Goal: Task Accomplishment & Management: Manage account settings

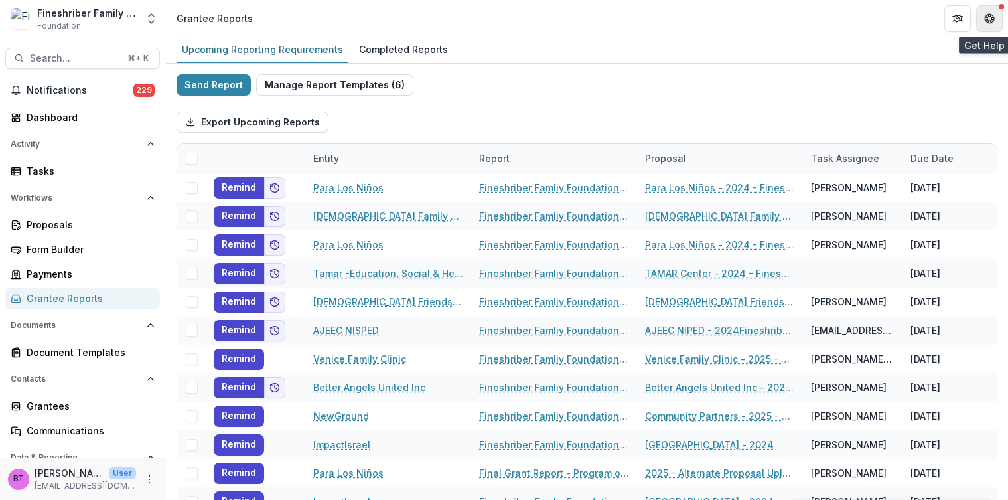
click at [992, 17] on icon "Get Help" at bounding box center [993, 18] width 3 height 3
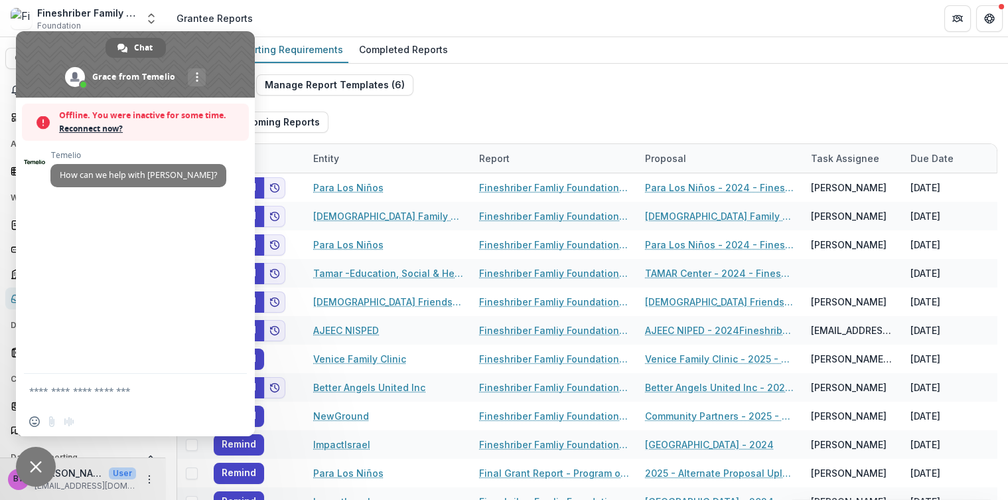
click at [117, 244] on div "[PERSON_NAME] How can we help with [PERSON_NAME]?" at bounding box center [135, 236] width 239 height 276
click at [67, 387] on textarea "Compose your message..." at bounding box center [120, 391] width 183 height 12
click at [96, 127] on span "Reconnect now?" at bounding box center [150, 128] width 183 height 13
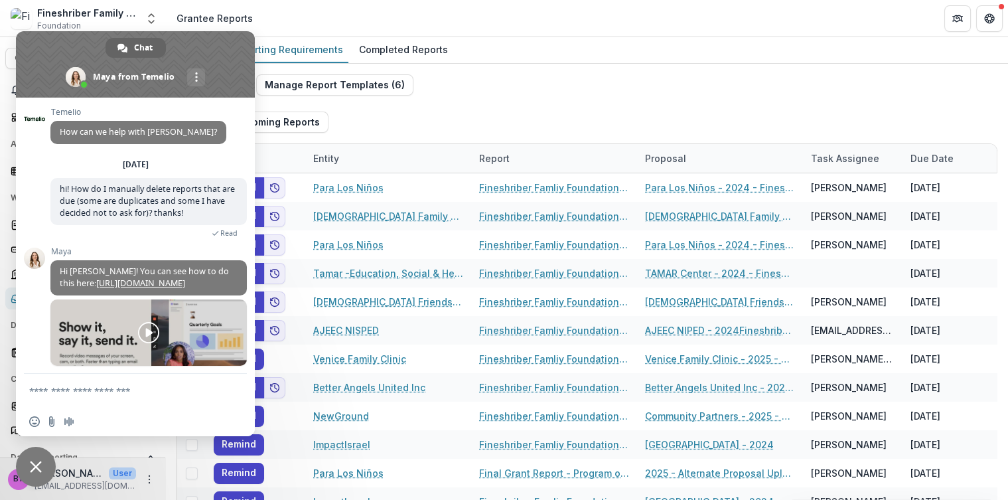
scroll to position [37, 0]
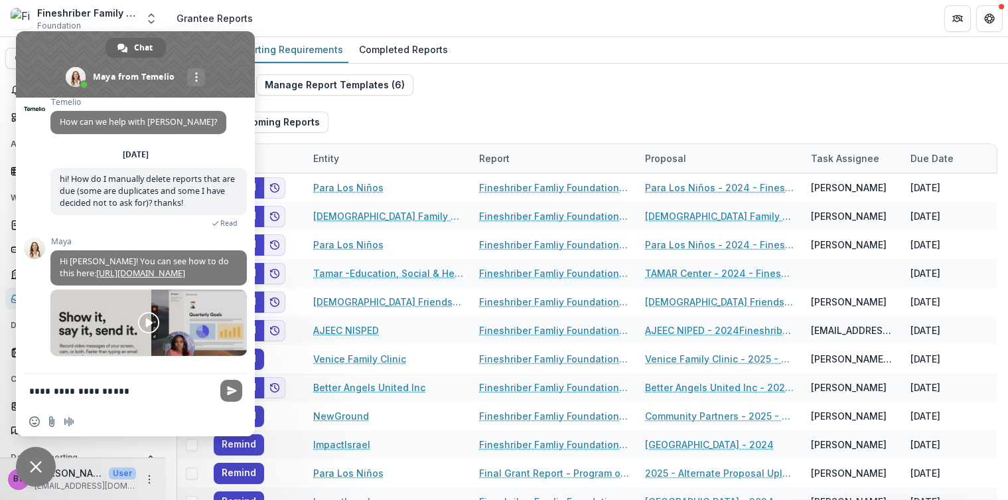
type textarea "**********"
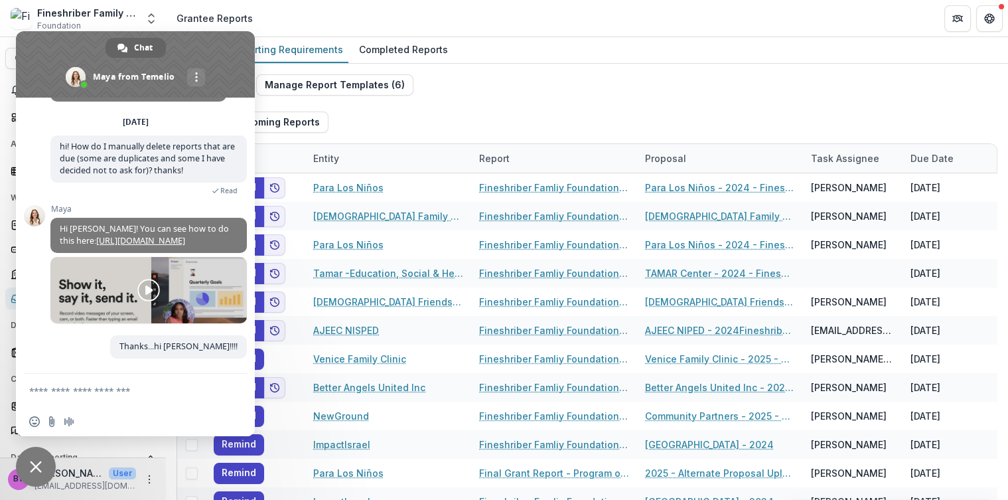
scroll to position [69, 0]
click at [154, 221] on span "Hi [PERSON_NAME]! You can see how to do this here: [URL][DOMAIN_NAME]" at bounding box center [148, 235] width 196 height 35
click at [154, 235] on link "[URL][DOMAIN_NAME]" at bounding box center [140, 240] width 89 height 11
click at [63, 394] on textarea "Compose your message..." at bounding box center [120, 391] width 183 height 12
click at [52, 391] on textarea "**********" at bounding box center [120, 391] width 183 height 12
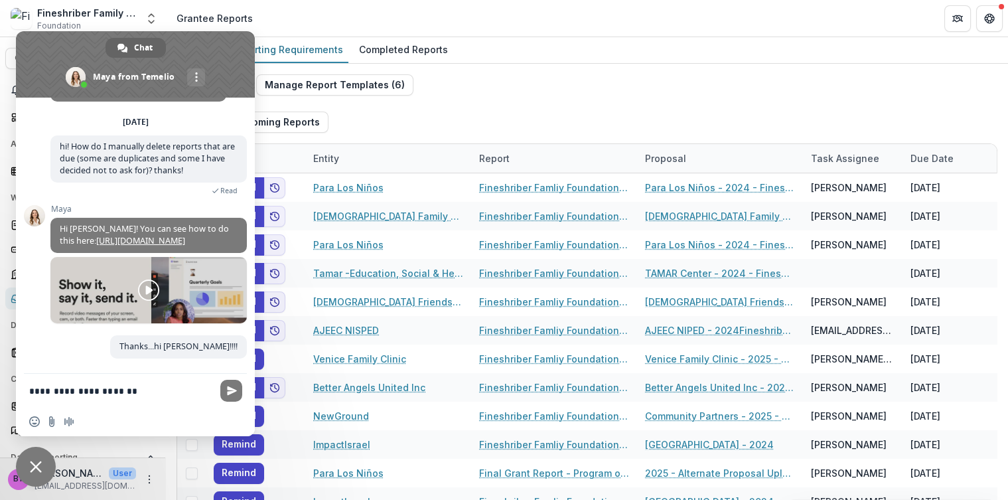
click at [87, 390] on textarea "**********" at bounding box center [120, 391] width 183 height 12
click at [137, 387] on textarea "**********" at bounding box center [120, 391] width 183 height 12
click at [31, 420] on span "Insert an emoji" at bounding box center [34, 421] width 11 height 11
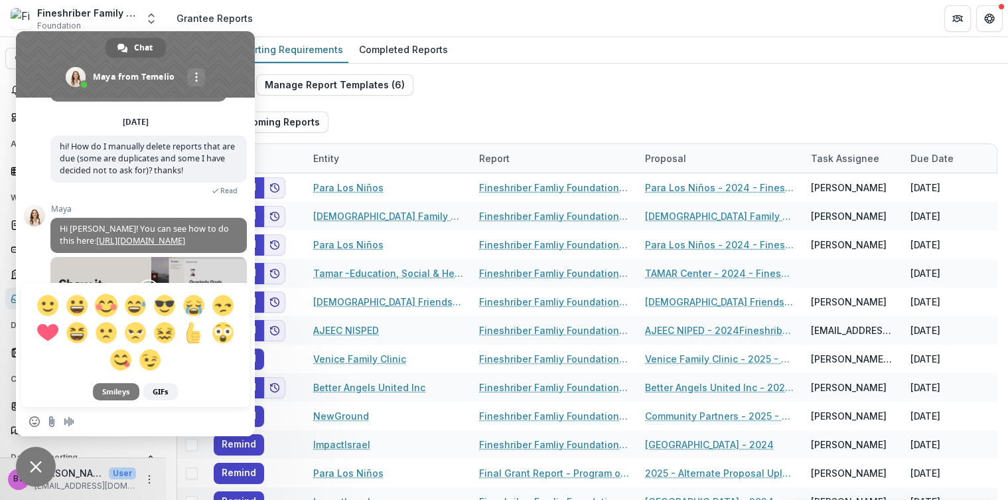
click at [104, 304] on span at bounding box center [105, 304] width 23 height 23
type textarea "**********"
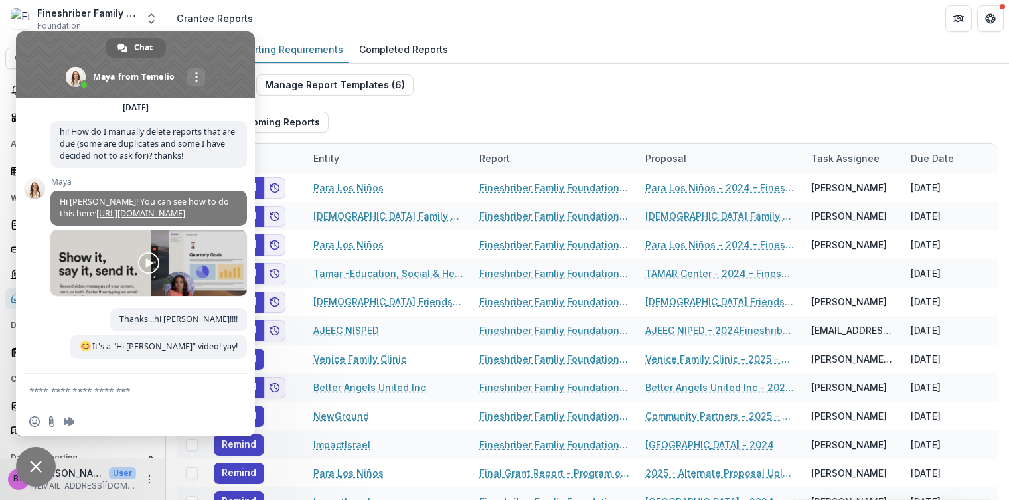
scroll to position [97, 0]
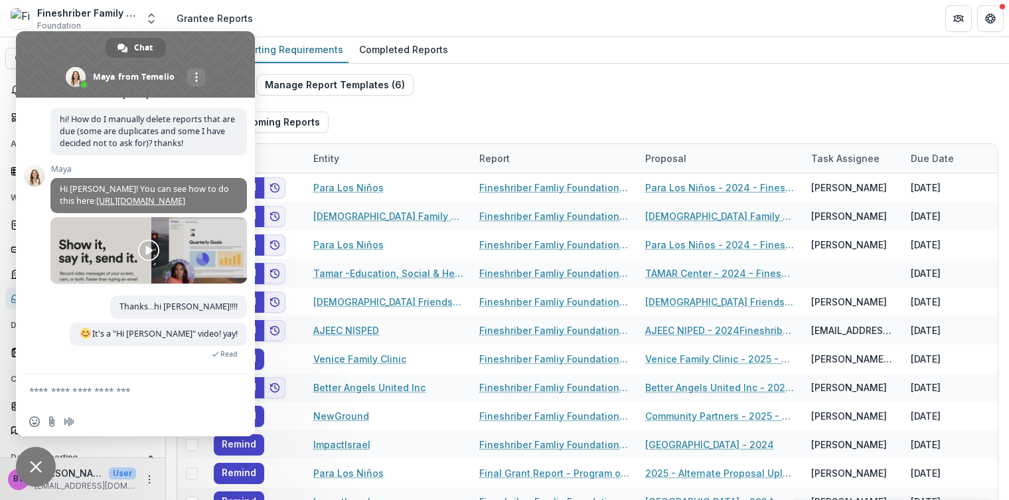
click at [33, 462] on span "Close chat" at bounding box center [36, 467] width 12 height 12
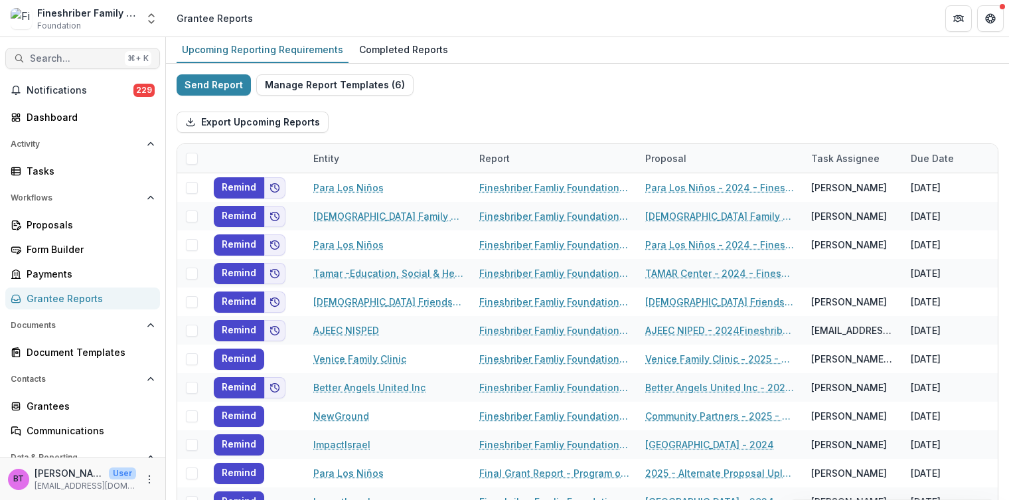
click at [78, 56] on span "Search..." at bounding box center [75, 58] width 90 height 11
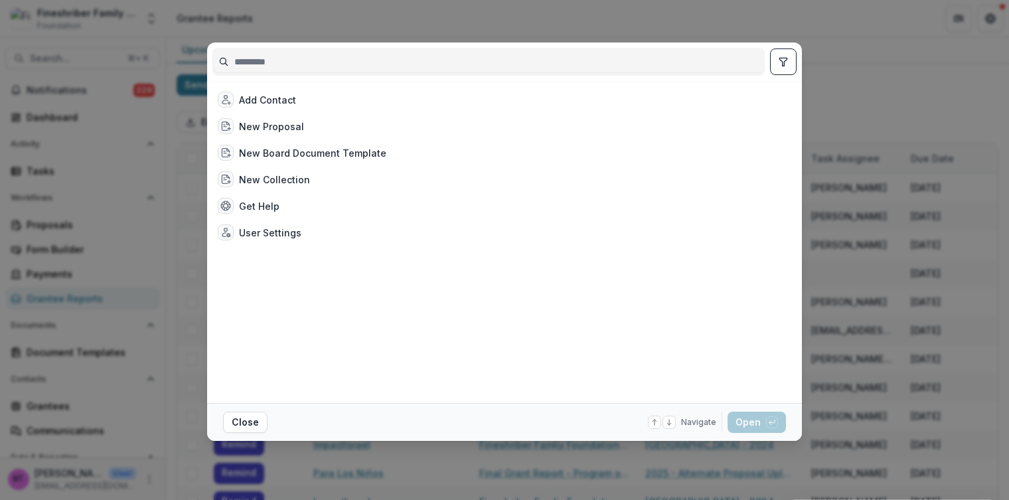
click at [254, 60] on input at bounding box center [488, 61] width 551 height 21
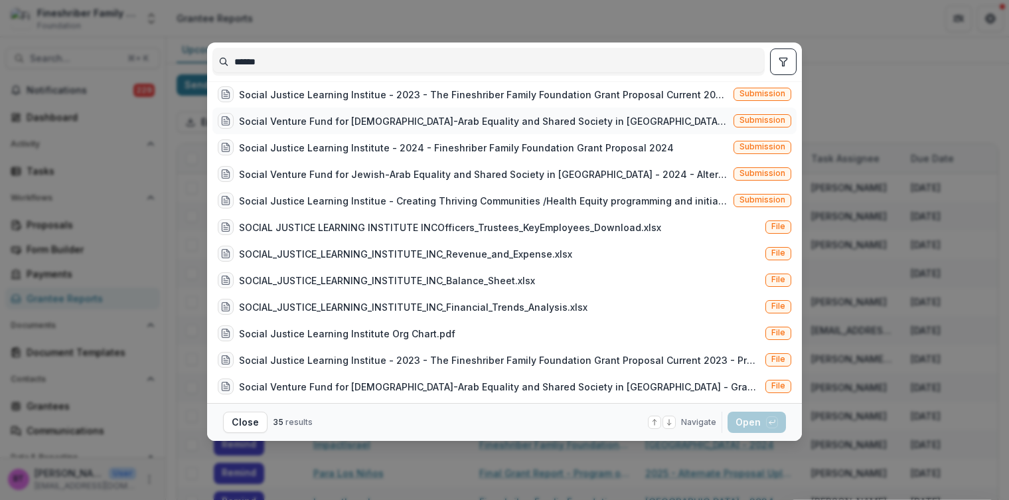
type input "******"
click at [290, 120] on div "Social Venture Fund for [DEMOGRAPHIC_DATA]-Arab Equality and Shared Society in …" at bounding box center [483, 121] width 489 height 14
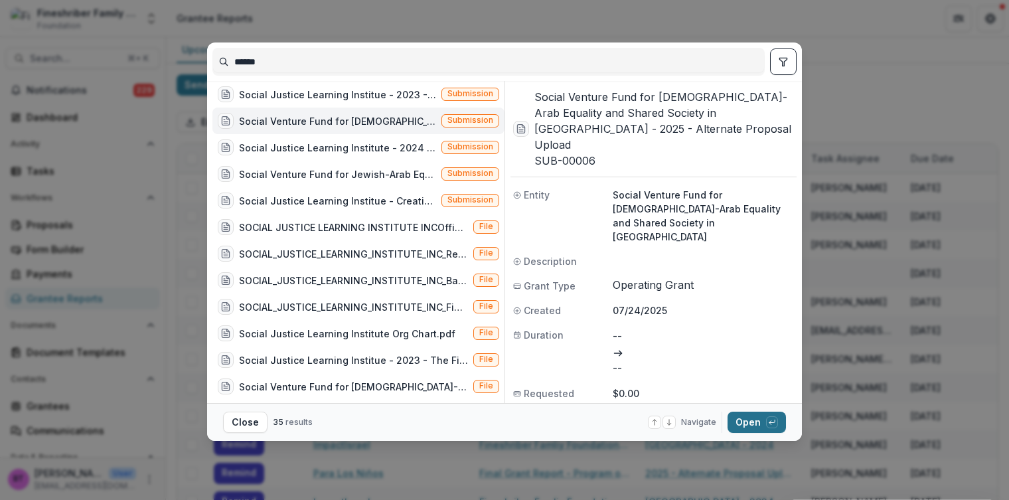
click at [755, 422] on button "Open with enter key" at bounding box center [757, 422] width 58 height 21
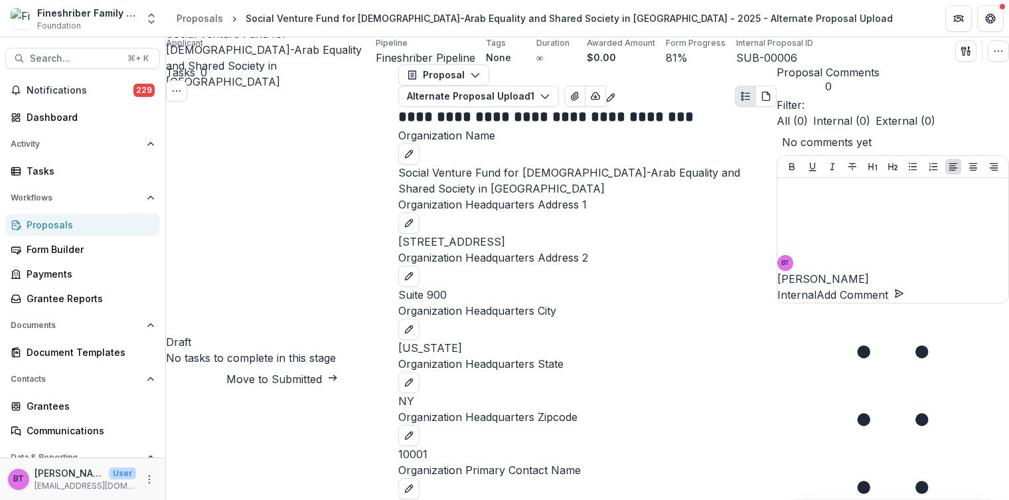
click at [225, 55] on span "Social Venture Fund for [DEMOGRAPHIC_DATA]-Arab Equality and Shared Society in …" at bounding box center [264, 57] width 196 height 61
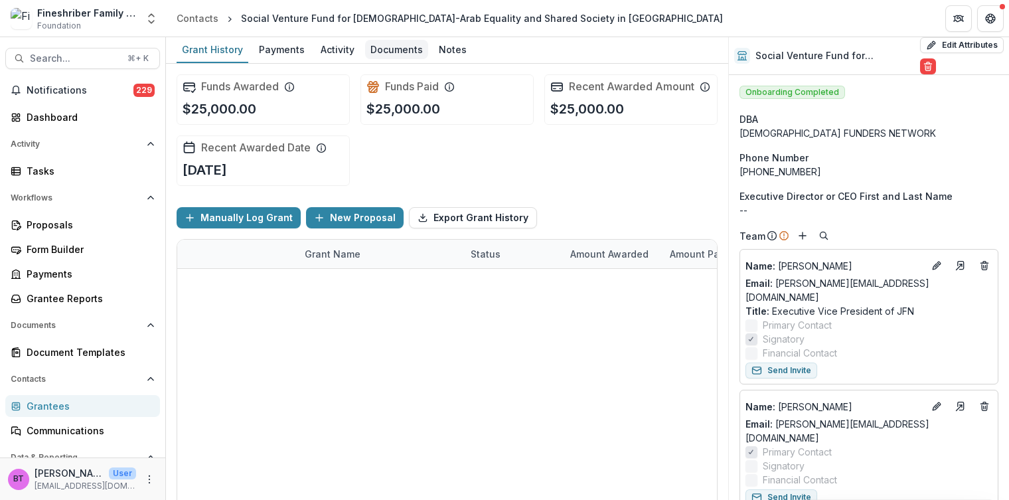
click at [382, 54] on div "Documents" at bounding box center [396, 49] width 63 height 19
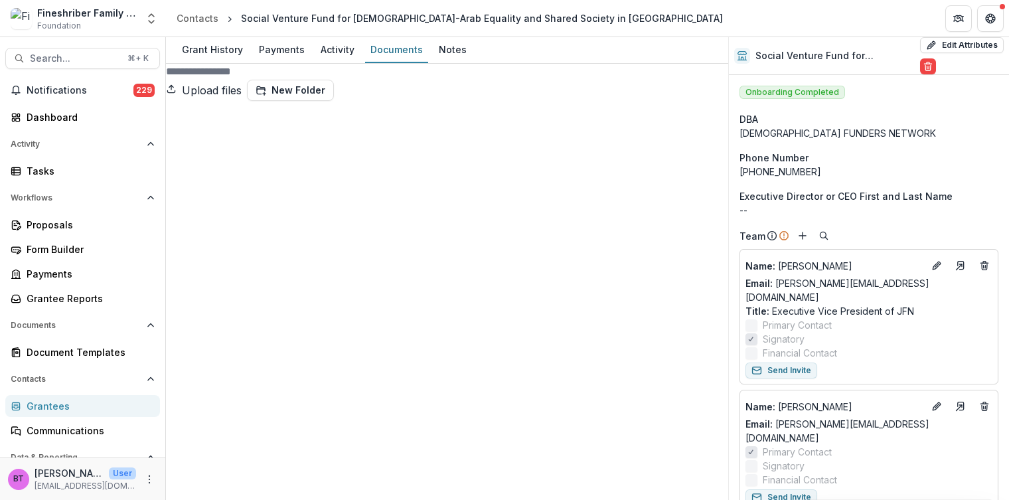
click at [188, 125] on div at bounding box center [447, 387] width 562 height 573
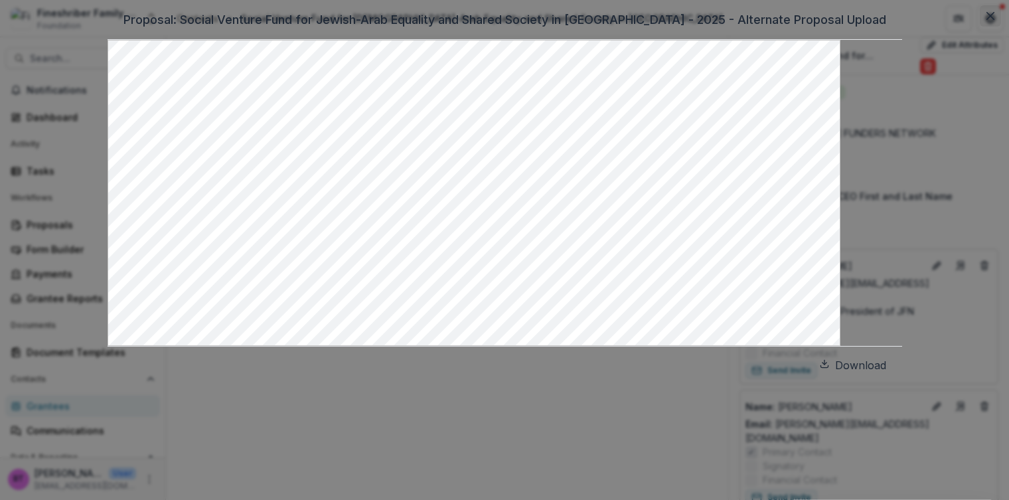
click at [986, 20] on icon "Close" at bounding box center [990, 16] width 8 height 8
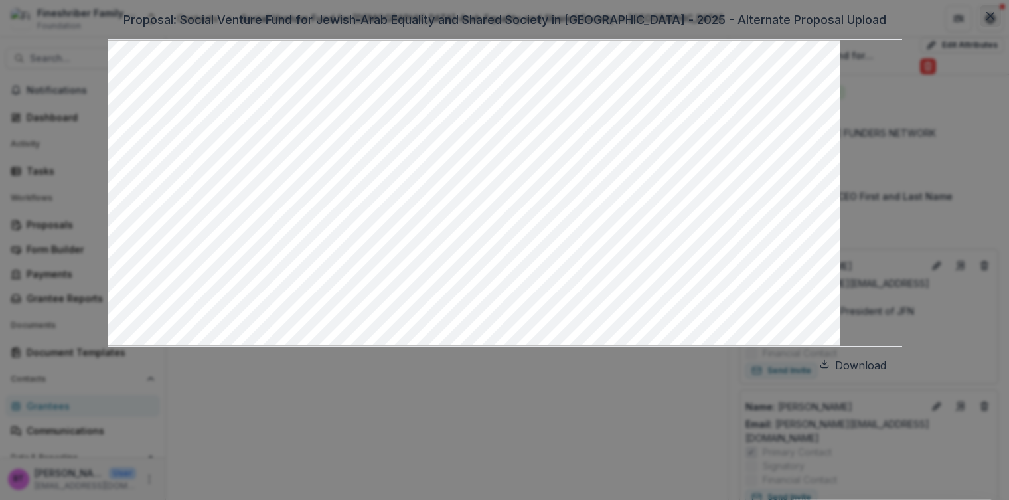
click at [986, 20] on icon "Close" at bounding box center [990, 16] width 8 height 8
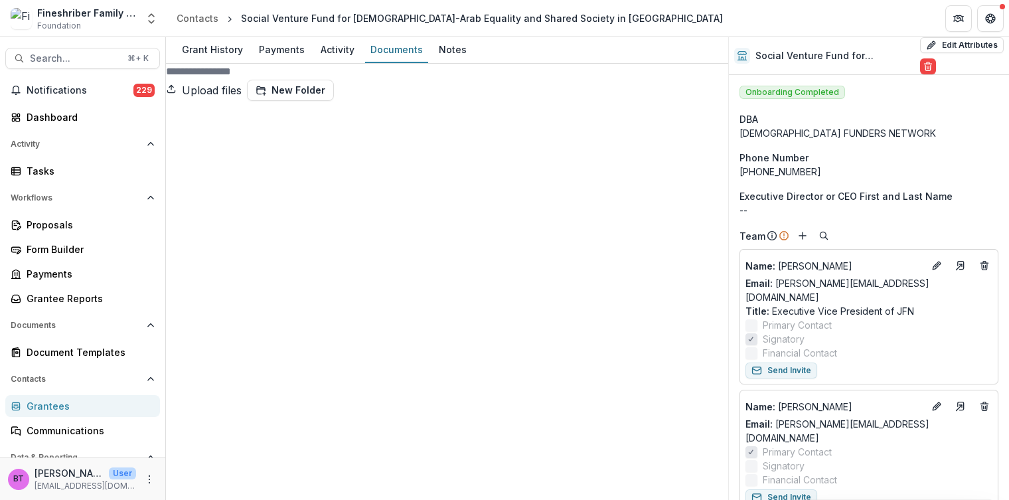
click at [33, 224] on div "Proposals" at bounding box center [88, 225] width 123 height 14
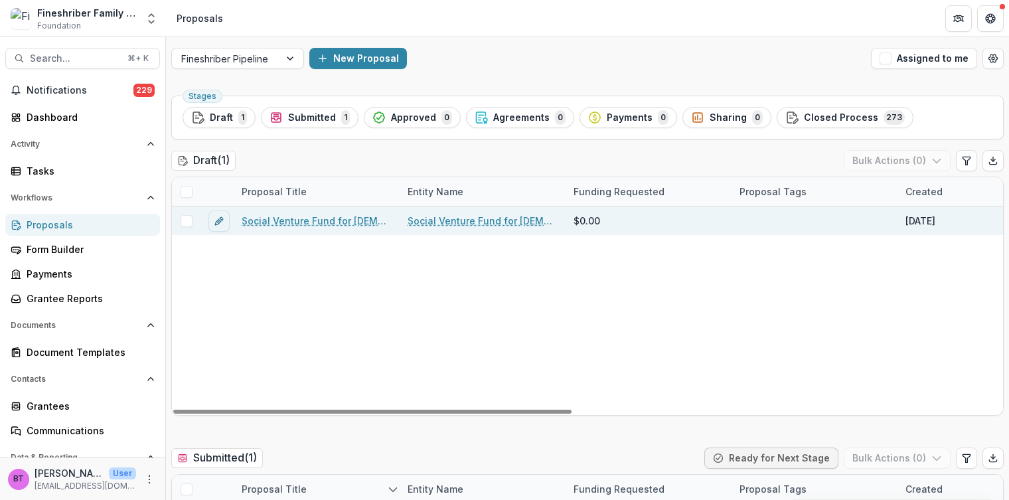
click at [289, 214] on link "Social Venture Fund for [DEMOGRAPHIC_DATA]-Arab Equality and Shared Society in …" at bounding box center [317, 221] width 150 height 14
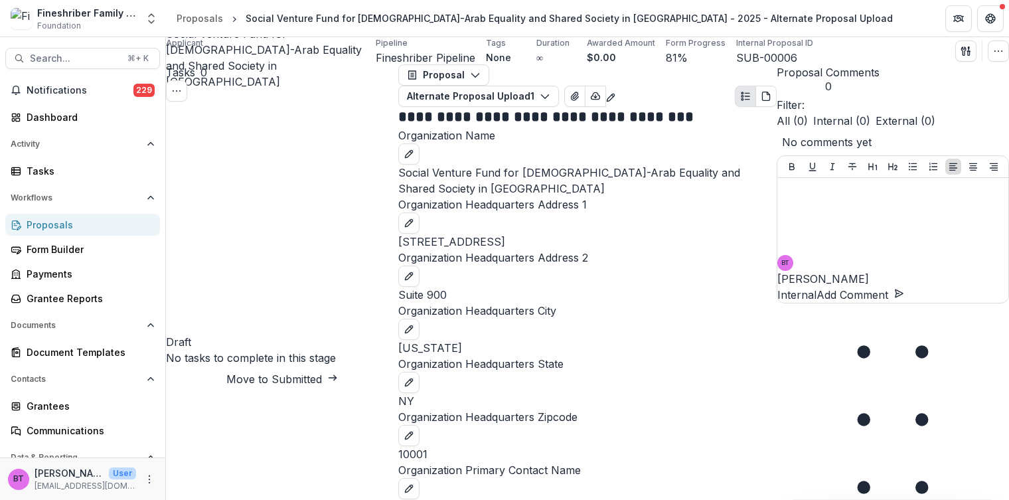
scroll to position [1261, 0]
click at [52, 246] on div "Form Builder" at bounding box center [88, 249] width 123 height 14
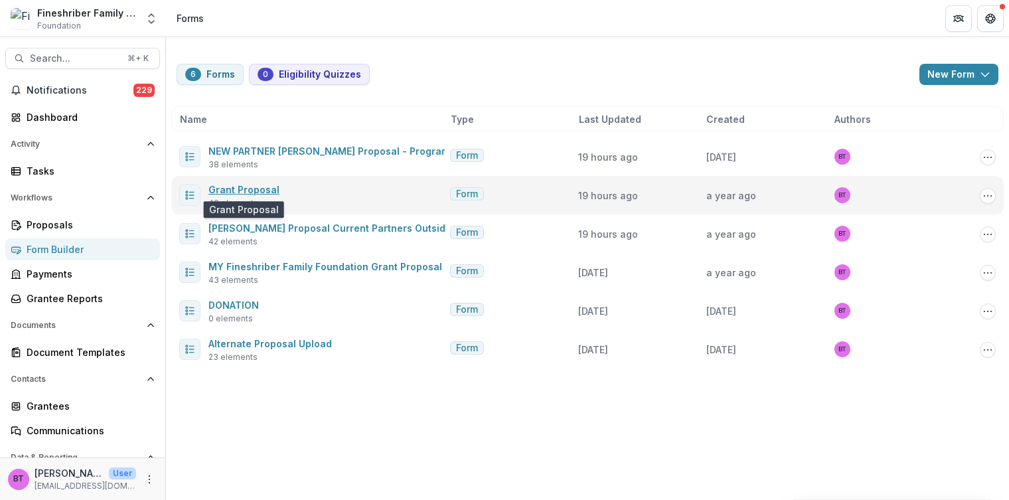
click at [234, 187] on link "Grant Proposal" at bounding box center [243, 189] width 71 height 11
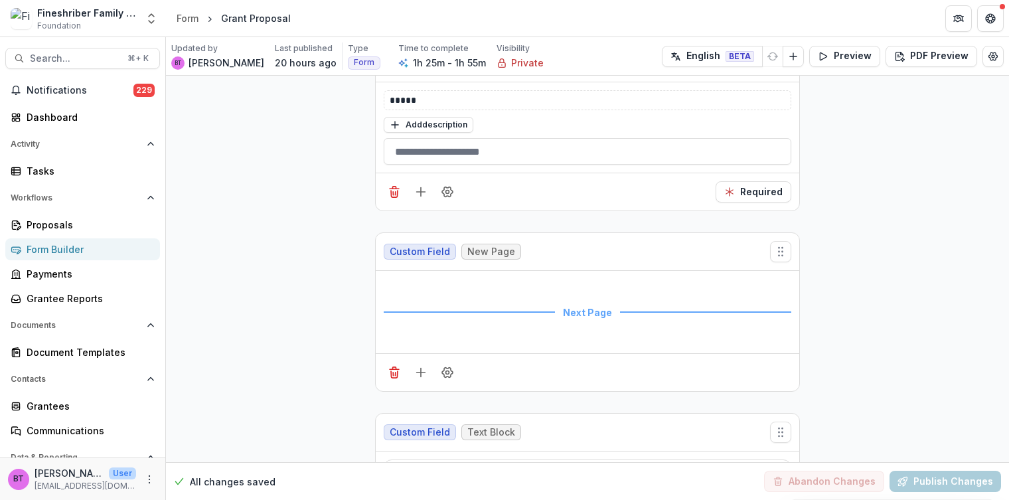
scroll to position [4151, 0]
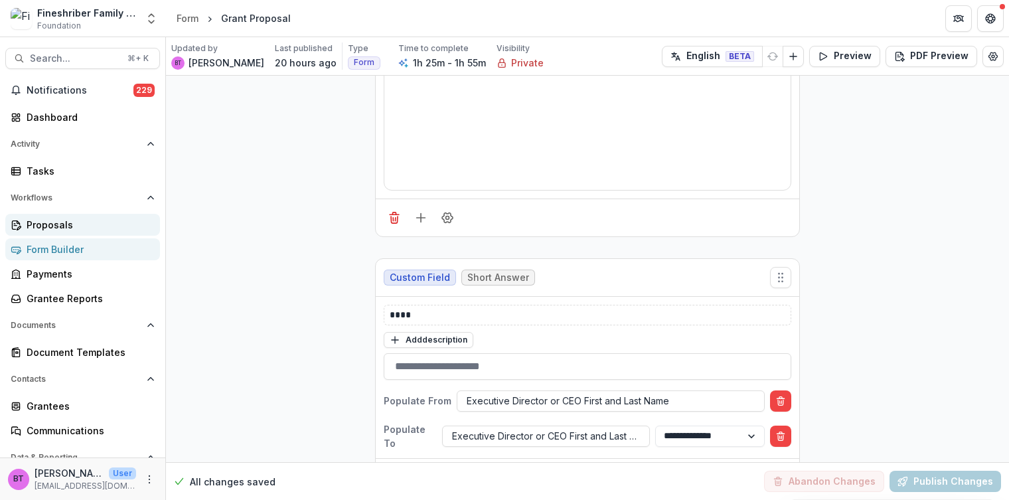
click at [43, 227] on div "Proposals" at bounding box center [88, 225] width 123 height 14
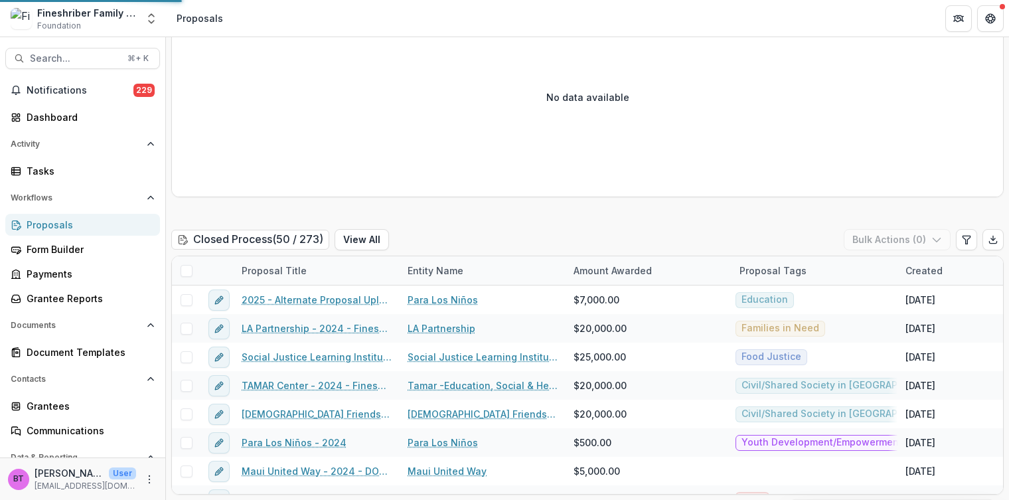
scroll to position [1704, 0]
click at [46, 244] on div "Form Builder" at bounding box center [88, 249] width 123 height 14
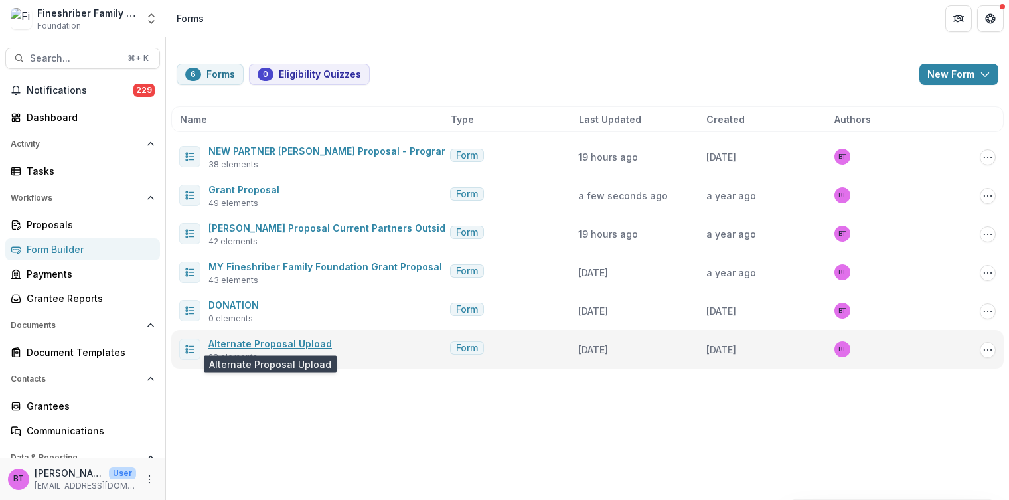
click at [245, 341] on link "Alternate Proposal Upload" at bounding box center [269, 343] width 123 height 11
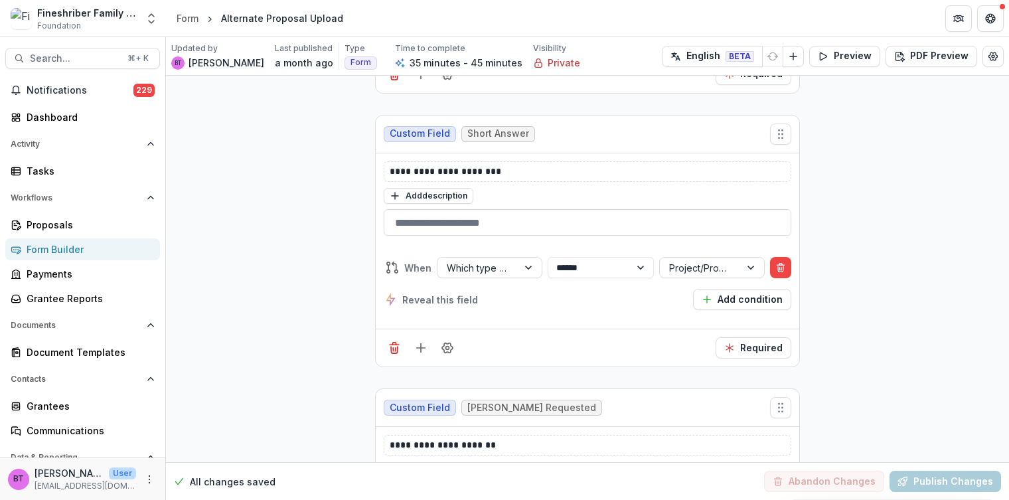
scroll to position [2861, 0]
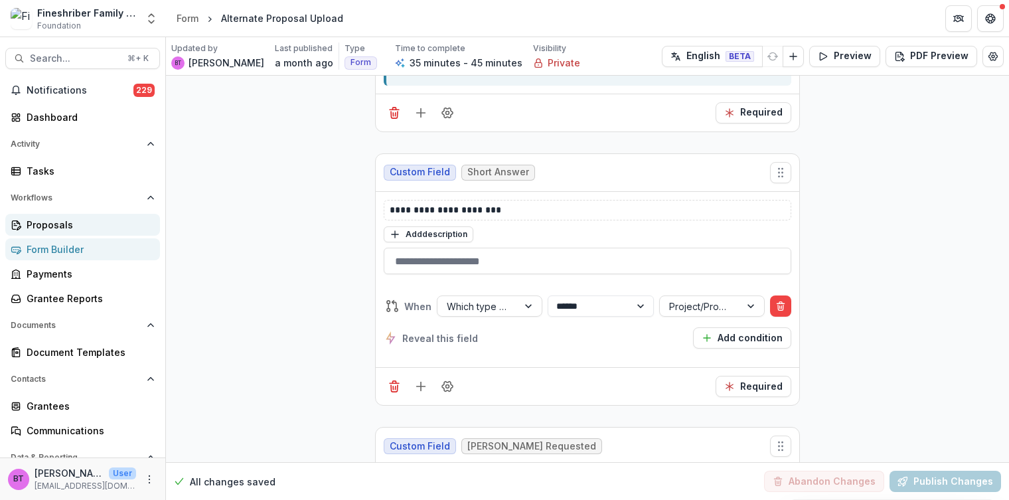
click at [46, 224] on div "Proposals" at bounding box center [88, 225] width 123 height 14
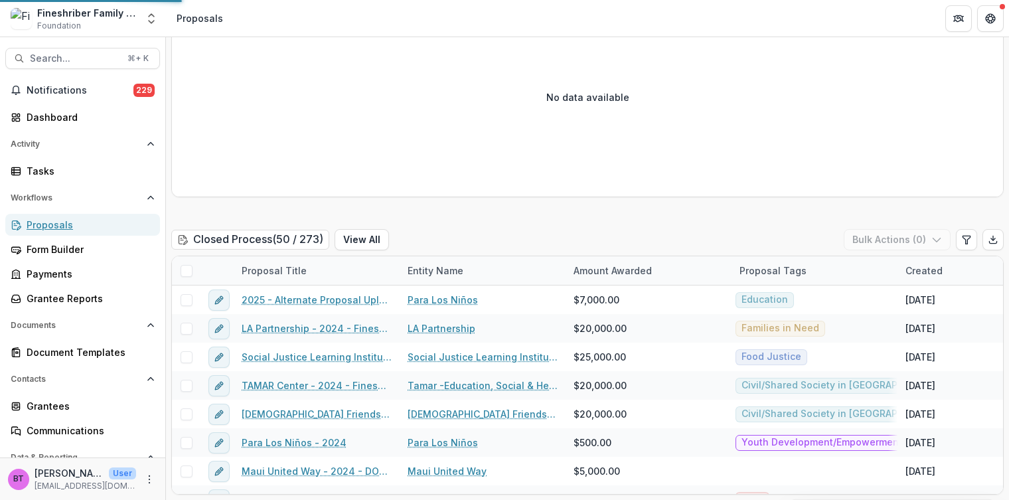
scroll to position [1704, 0]
click at [70, 223] on div "Proposals" at bounding box center [88, 225] width 123 height 14
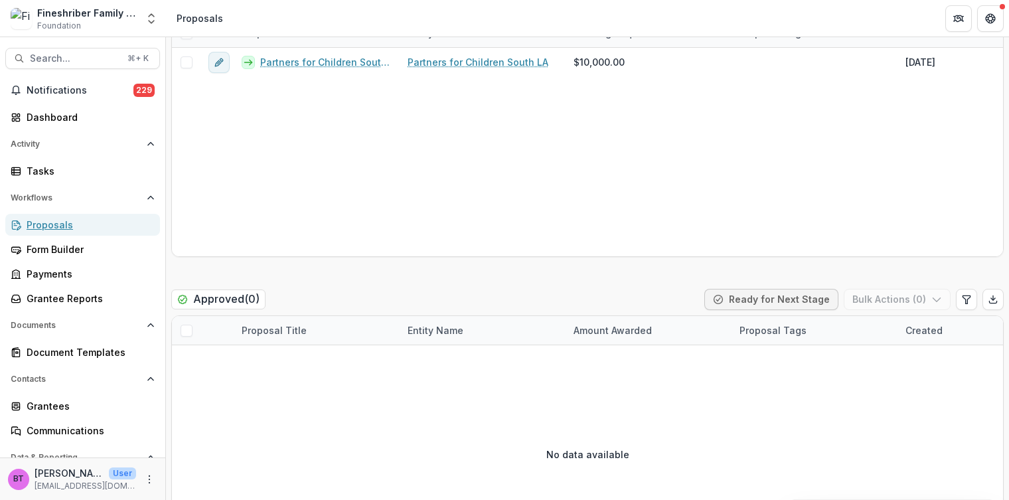
scroll to position [0, 0]
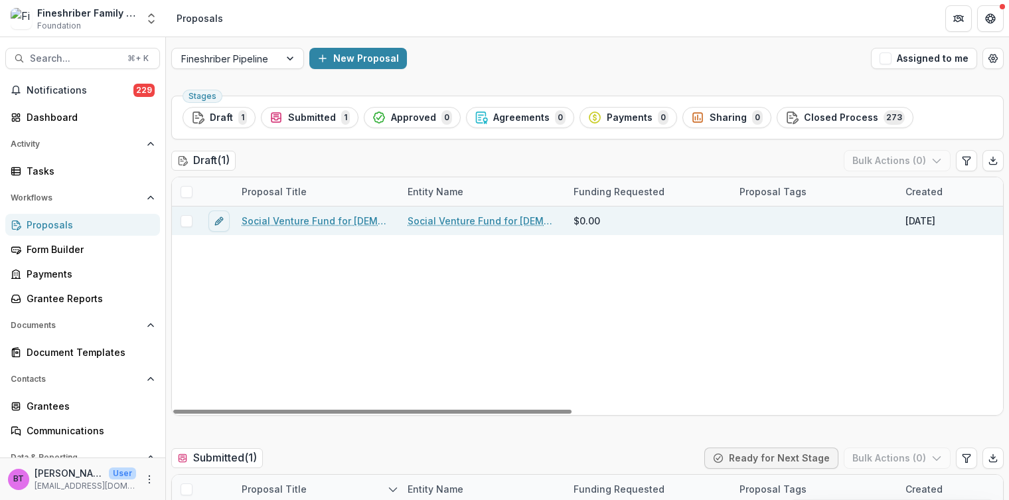
click at [317, 215] on link "Social Venture Fund for [DEMOGRAPHIC_DATA]-Arab Equality and Shared Society in …" at bounding box center [317, 221] width 150 height 14
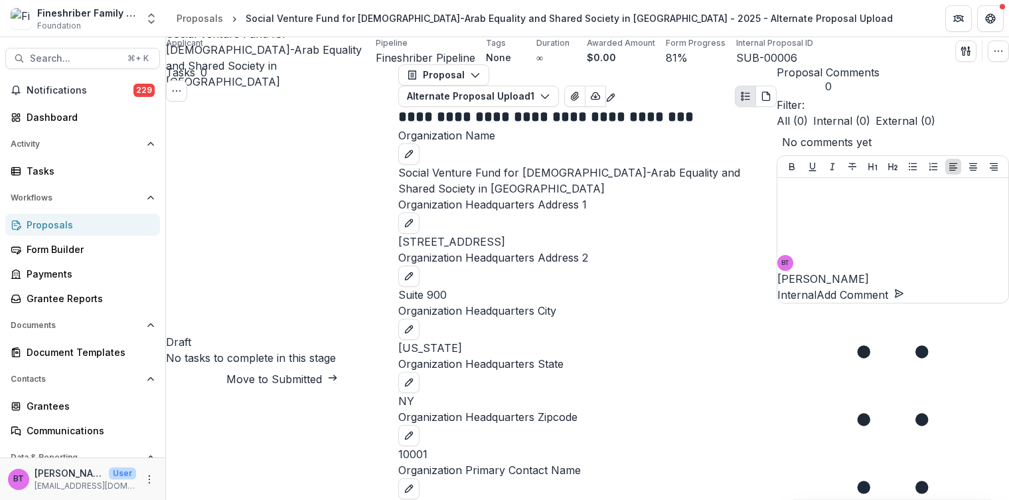
scroll to position [1480, 0]
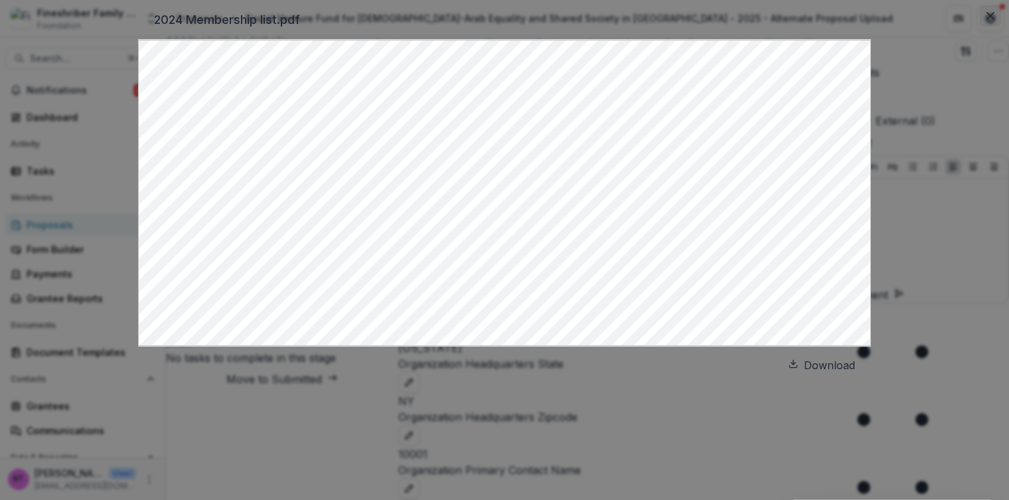
click at [986, 20] on icon "Close" at bounding box center [990, 16] width 8 height 8
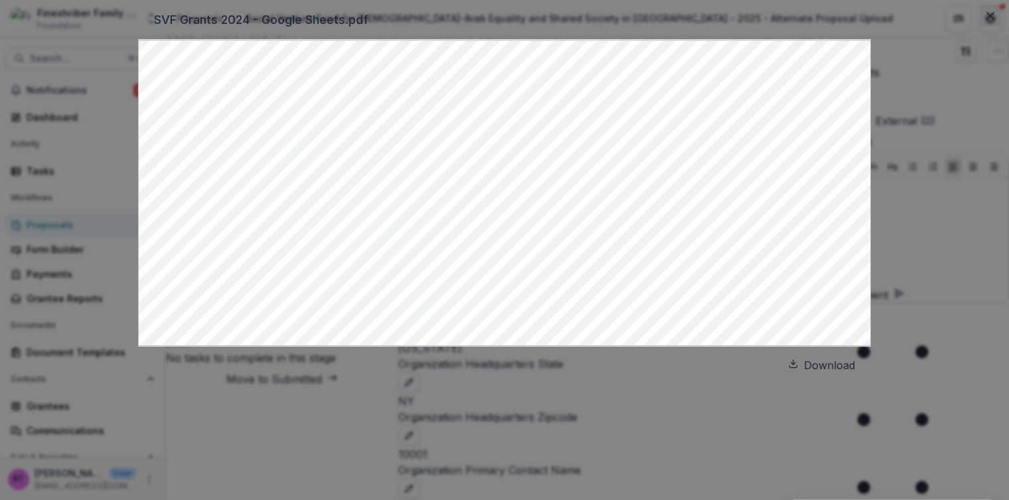
click at [986, 20] on icon "Close" at bounding box center [990, 16] width 8 height 8
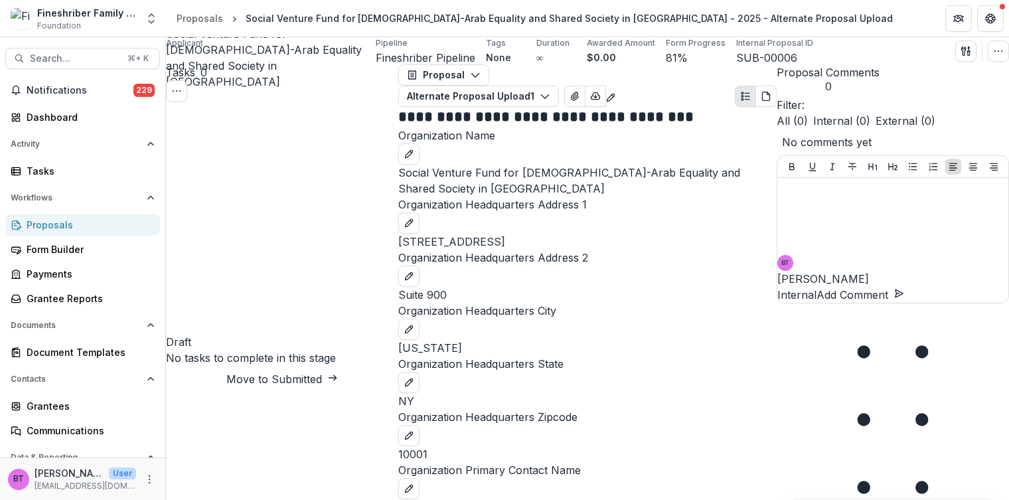
scroll to position [873, 0]
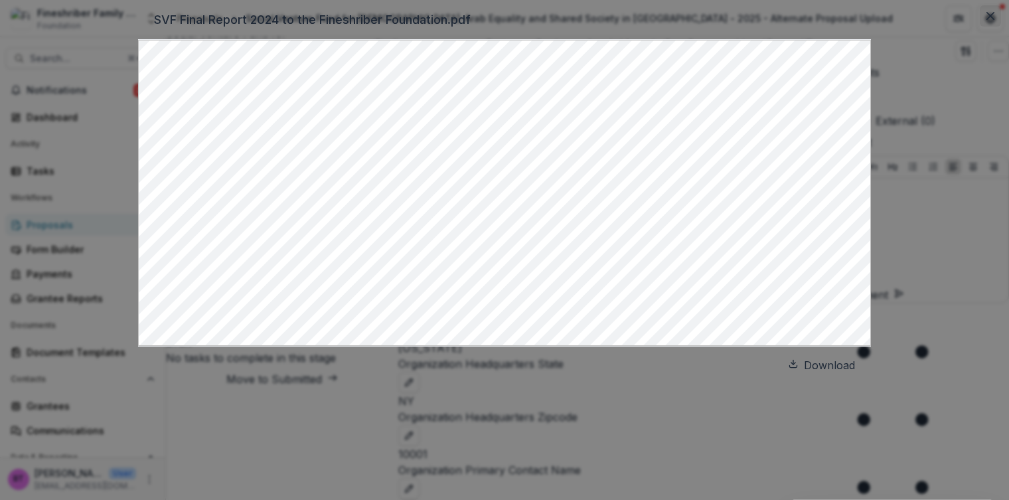
click at [986, 20] on icon "Close" at bounding box center [990, 16] width 8 height 8
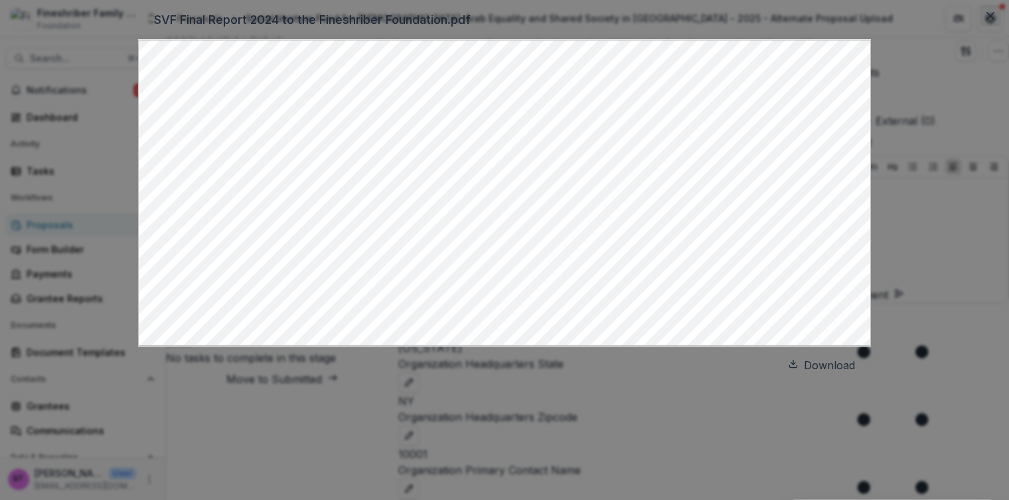
click at [986, 20] on icon "Close" at bounding box center [990, 16] width 8 height 8
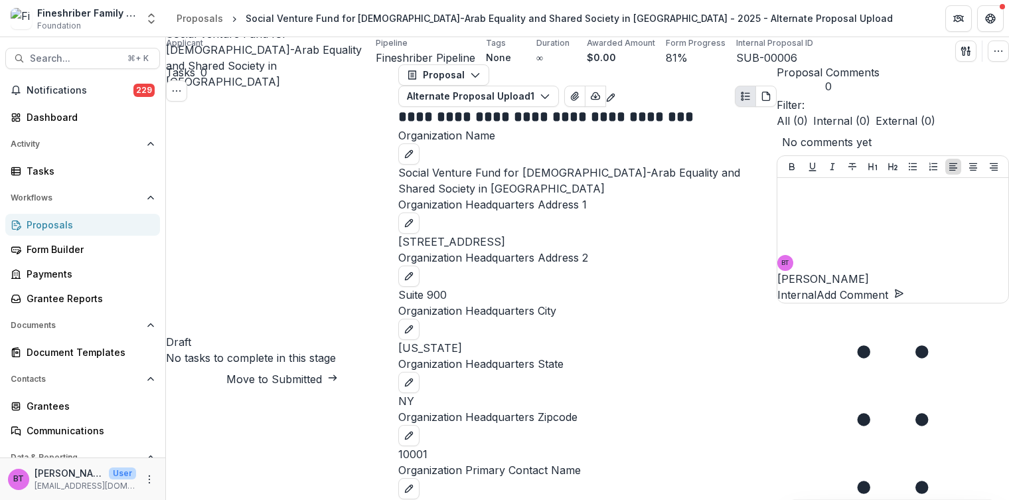
click at [62, 224] on div "Proposals" at bounding box center [88, 225] width 123 height 14
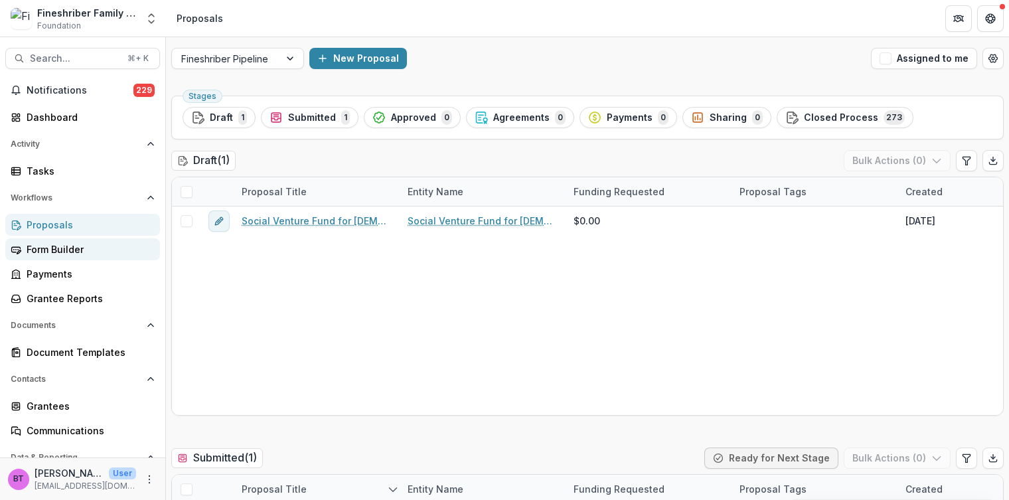
click at [54, 246] on div "Form Builder" at bounding box center [88, 249] width 123 height 14
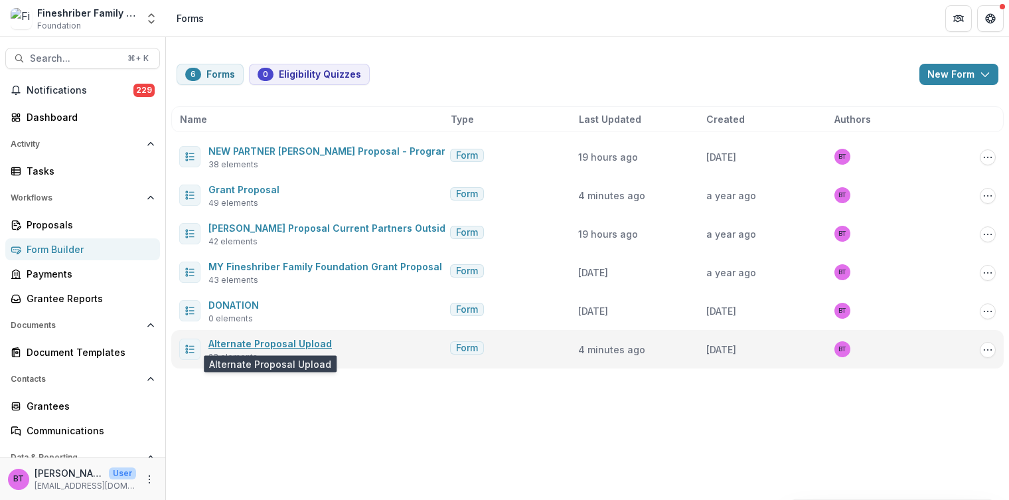
click at [299, 341] on link "Alternate Proposal Upload" at bounding box center [269, 343] width 123 height 11
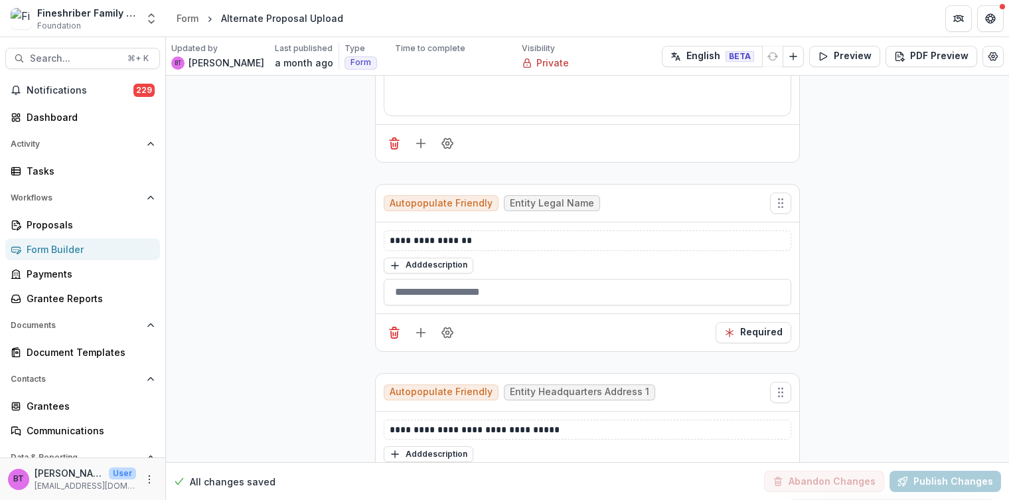
scroll to position [289, 0]
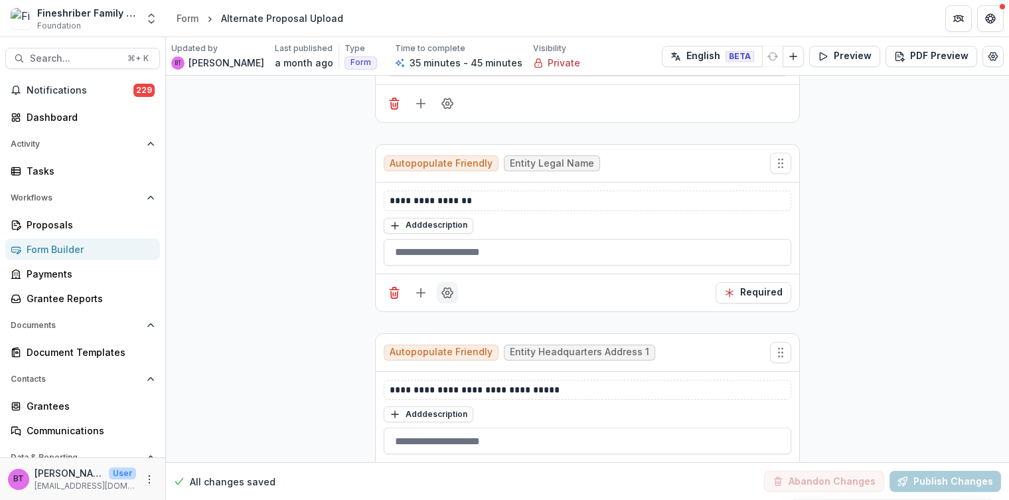
click at [442, 287] on icon "Field Settings" at bounding box center [447, 292] width 11 height 10
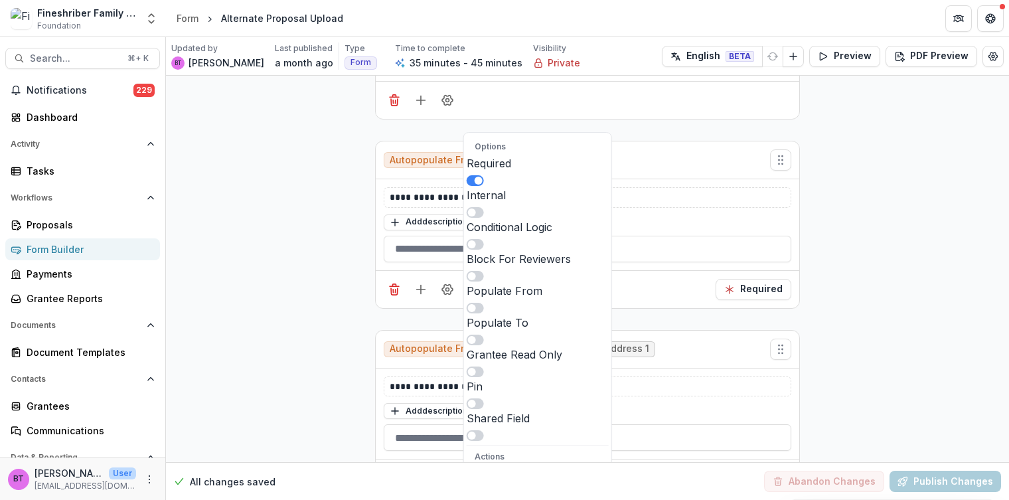
scroll to position [287, 0]
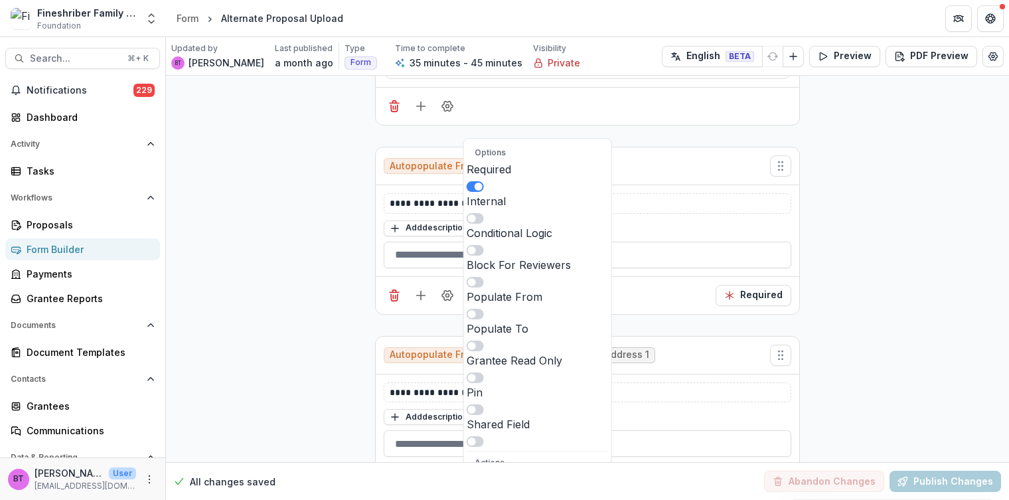
click at [476, 310] on span at bounding box center [472, 314] width 8 height 8
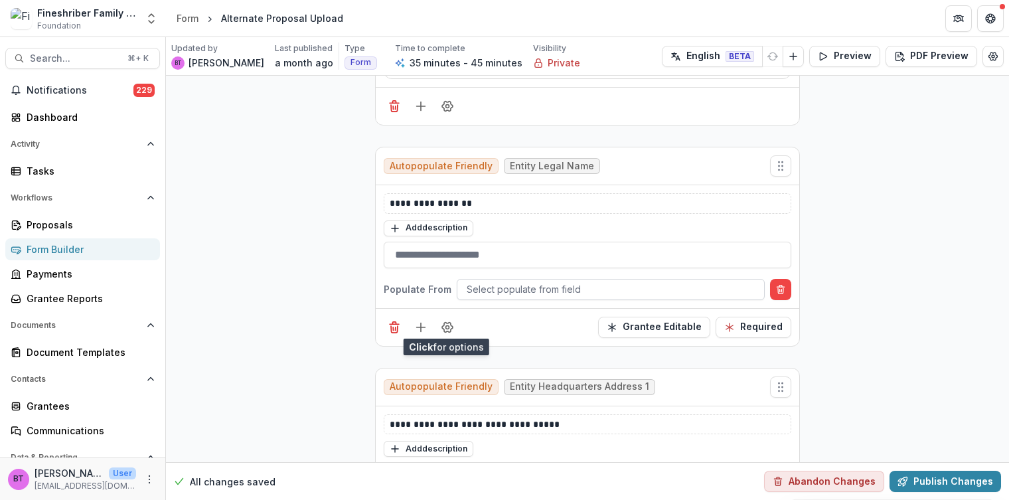
click at [484, 284] on div at bounding box center [611, 289] width 288 height 17
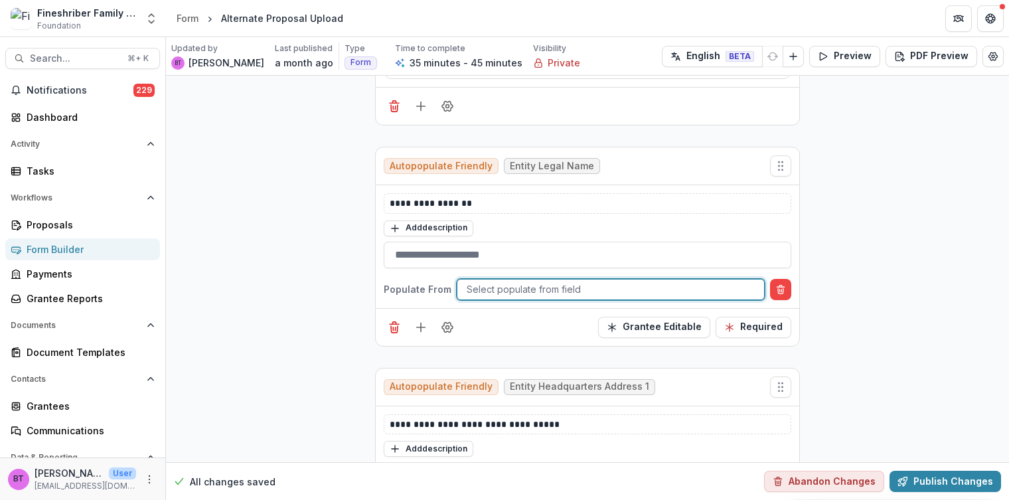
scroll to position [0, 0]
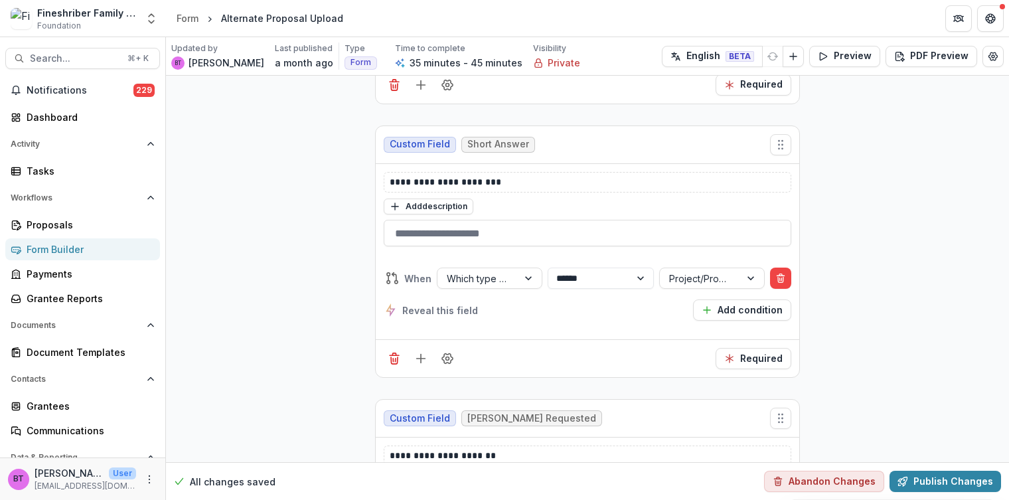
scroll to position [2929, 0]
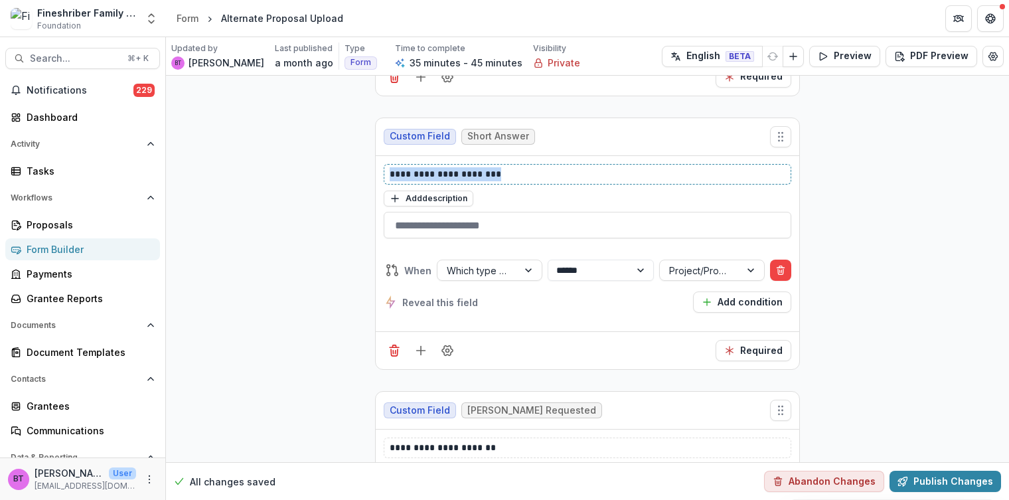
drag, startPoint x: 528, startPoint y: 141, endPoint x: 369, endPoint y: 142, distance: 159.3
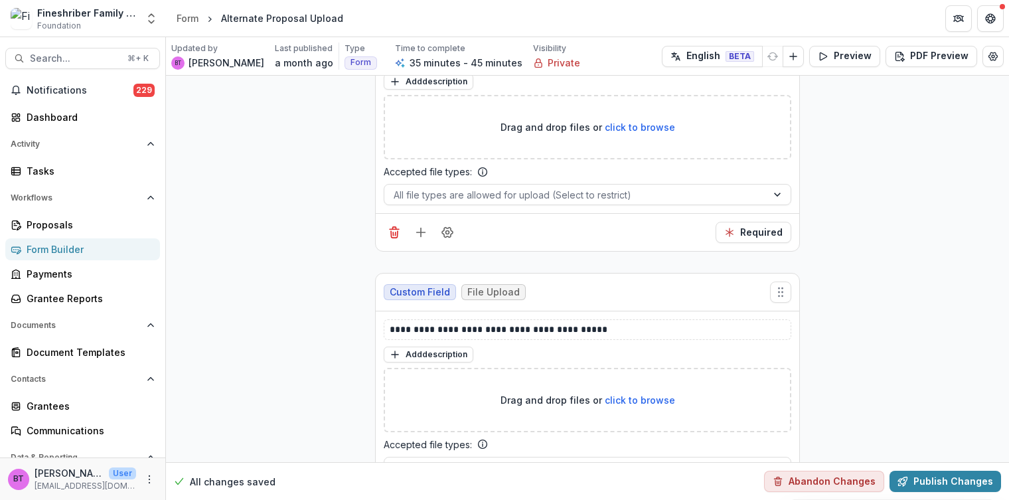
scroll to position [4207, 0]
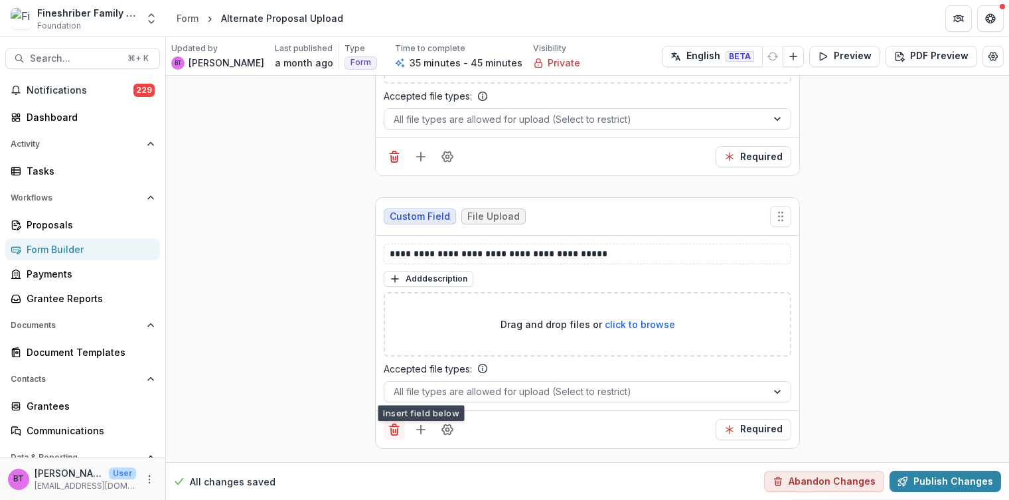
click at [398, 423] on icon "Delete field" at bounding box center [394, 429] width 13 height 13
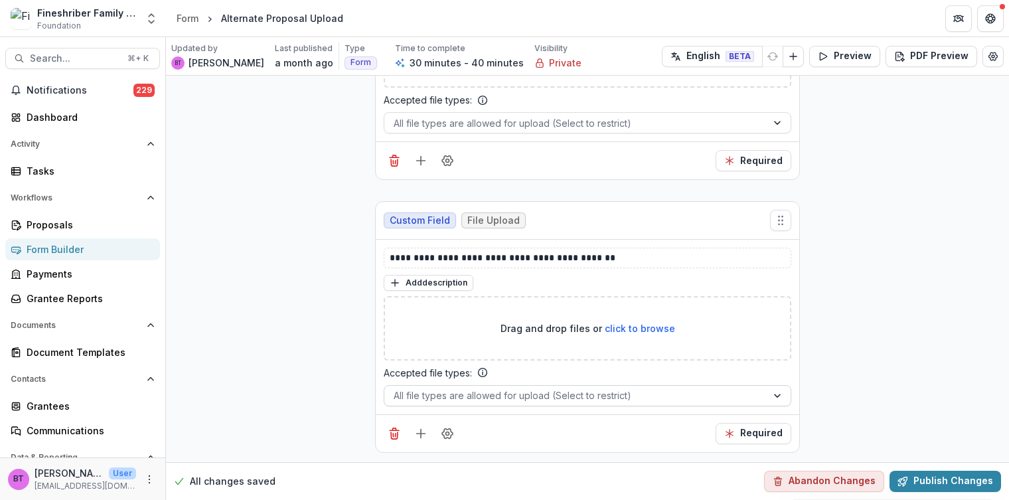
scroll to position [4220, 0]
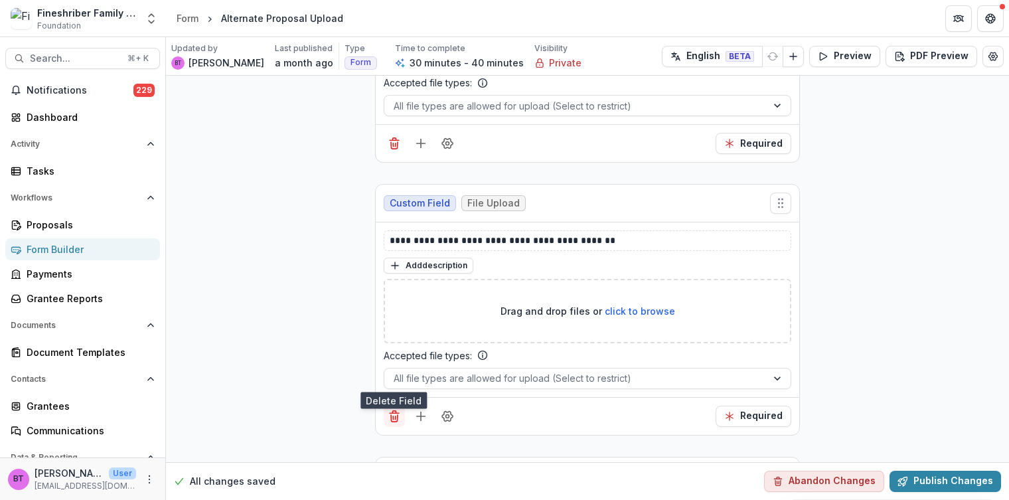
click at [393, 411] on icon "Delete field" at bounding box center [394, 412] width 3 height 2
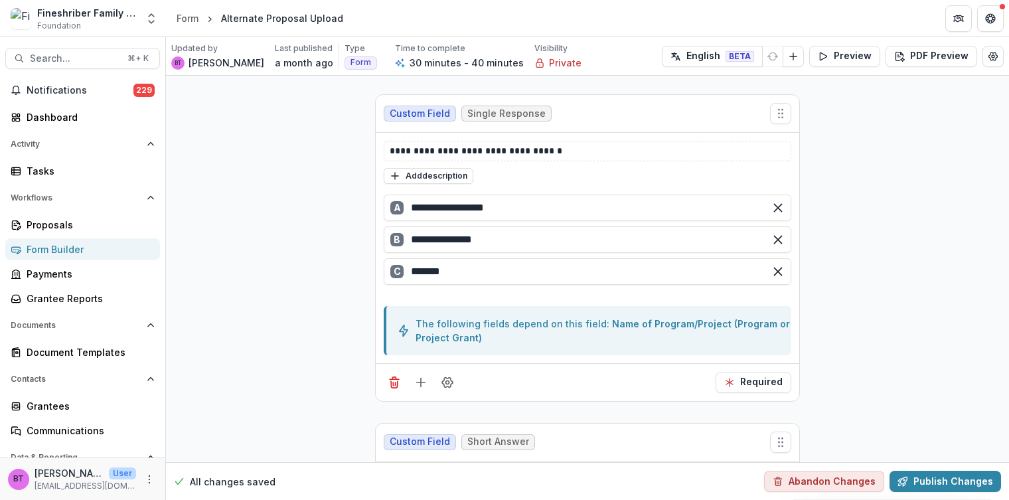
scroll to position [2641, 0]
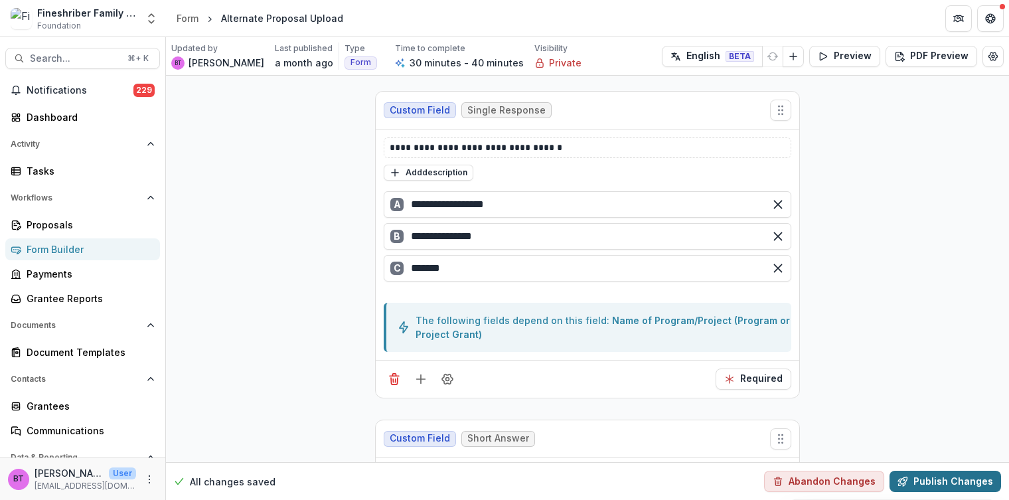
click at [925, 481] on button "Publish Changes" at bounding box center [946, 481] width 112 height 21
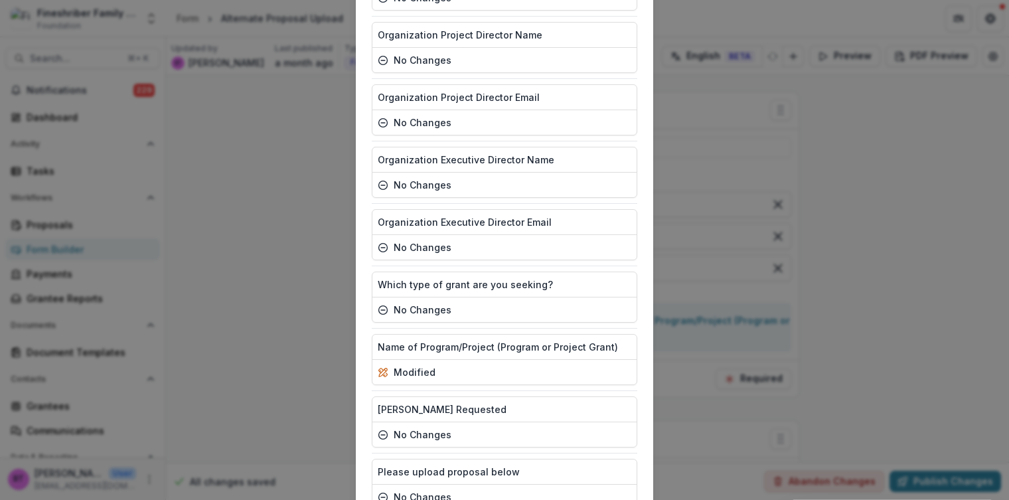
scroll to position [1123, 0]
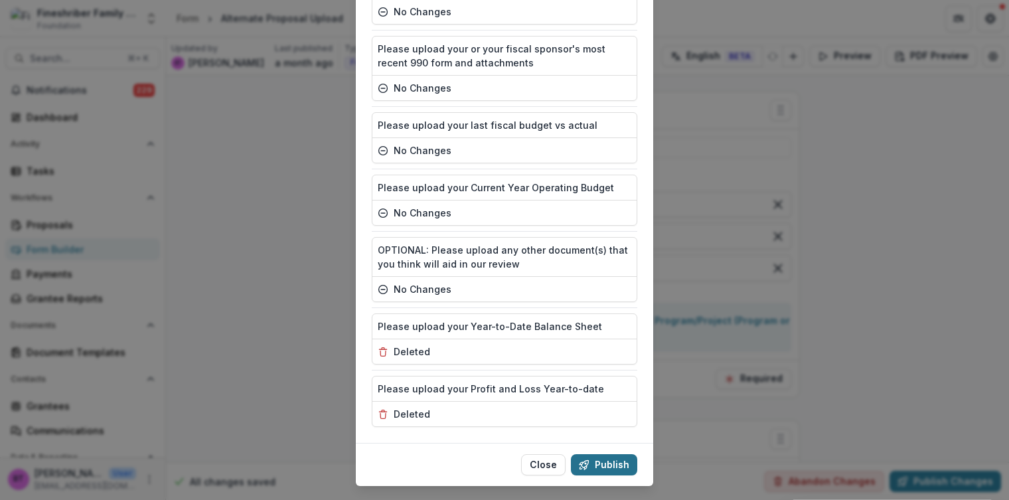
click at [609, 454] on button "Publish" at bounding box center [604, 464] width 66 height 21
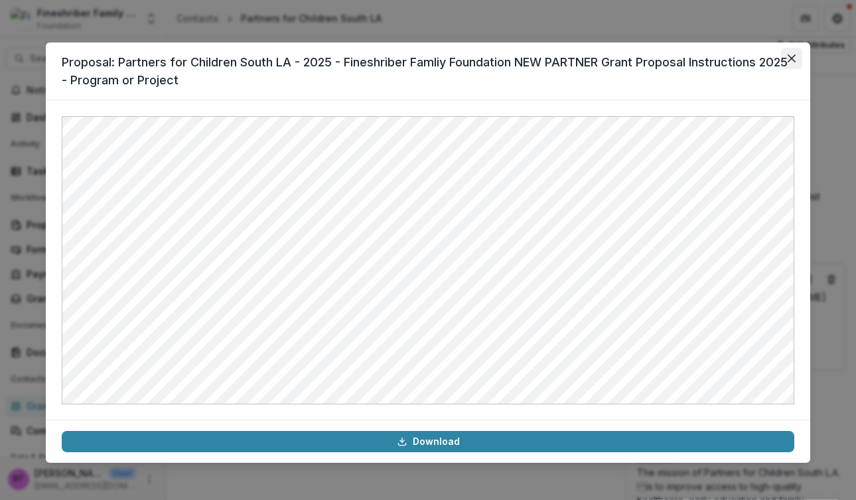
click at [793, 58] on icon "Close" at bounding box center [792, 58] width 8 height 8
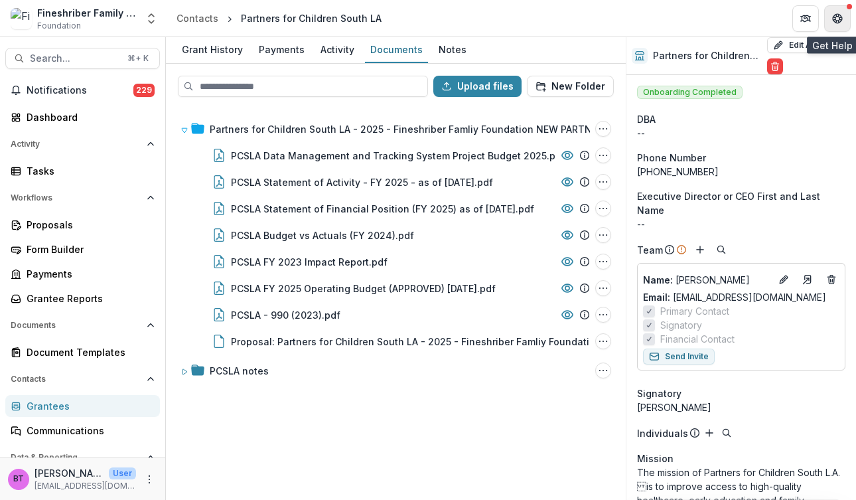
click at [842, 15] on icon "Get Help" at bounding box center [837, 18] width 11 height 11
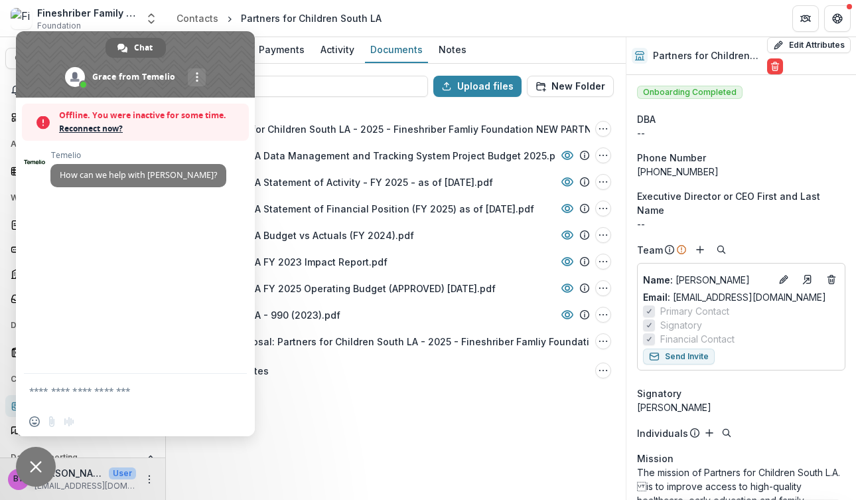
click at [62, 396] on textarea "Compose your message..." at bounding box center [120, 391] width 183 height 12
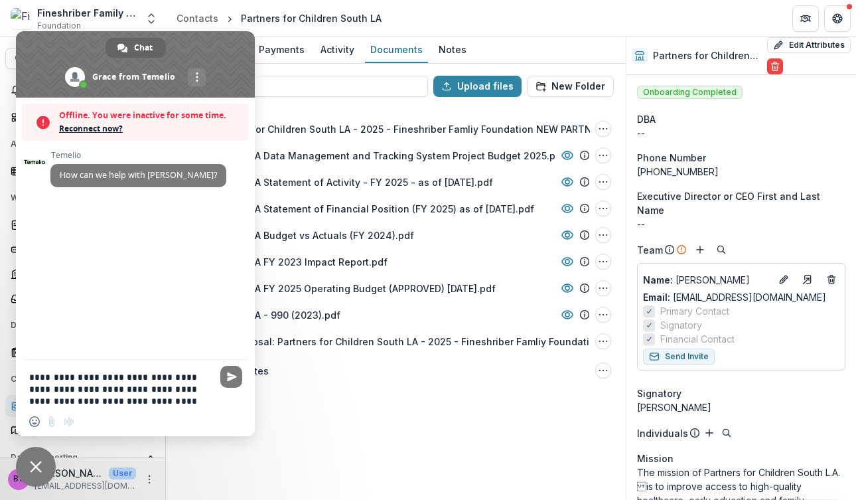
type textarea "**********"
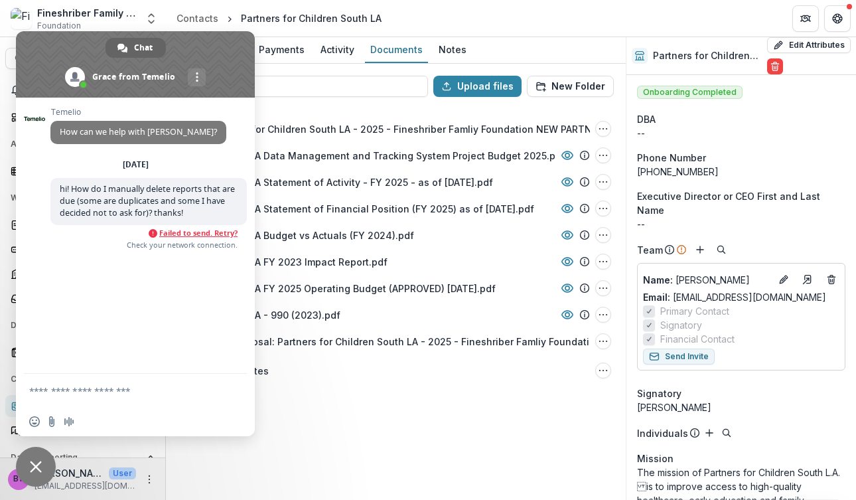
click at [180, 233] on span "Failed to send. Retry?" at bounding box center [198, 232] width 78 height 9
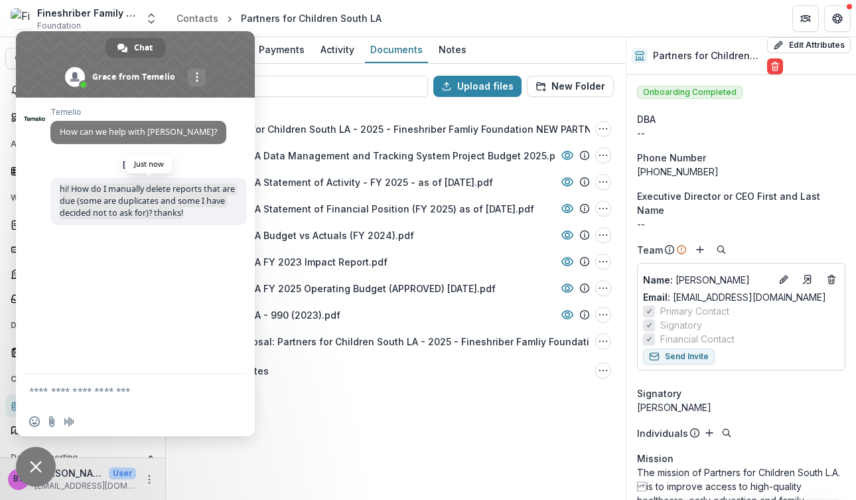
drag, startPoint x: 189, startPoint y: 212, endPoint x: 58, endPoint y: 191, distance: 131.8
click at [58, 191] on span "hi! How do I manually delete reports that are due (some are duplicates and some…" at bounding box center [148, 201] width 196 height 47
copy span "hi! How do I manually delete reports that are due (some are duplicates and some…"
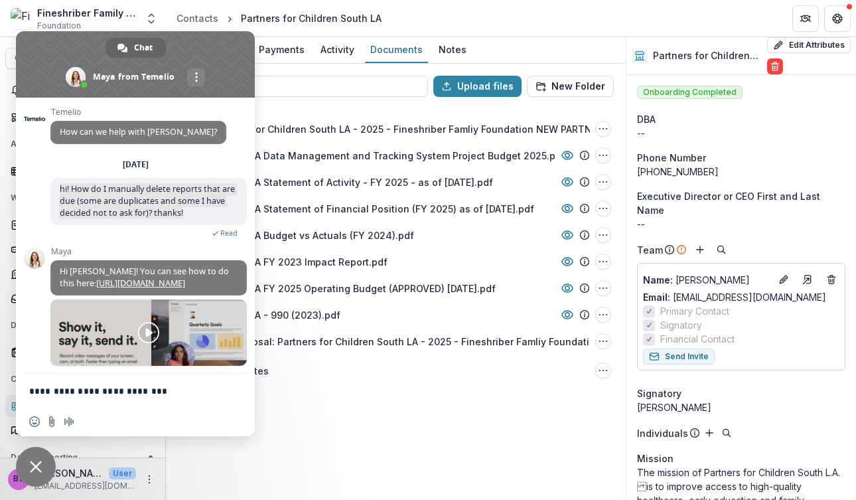
type textarea "**********"
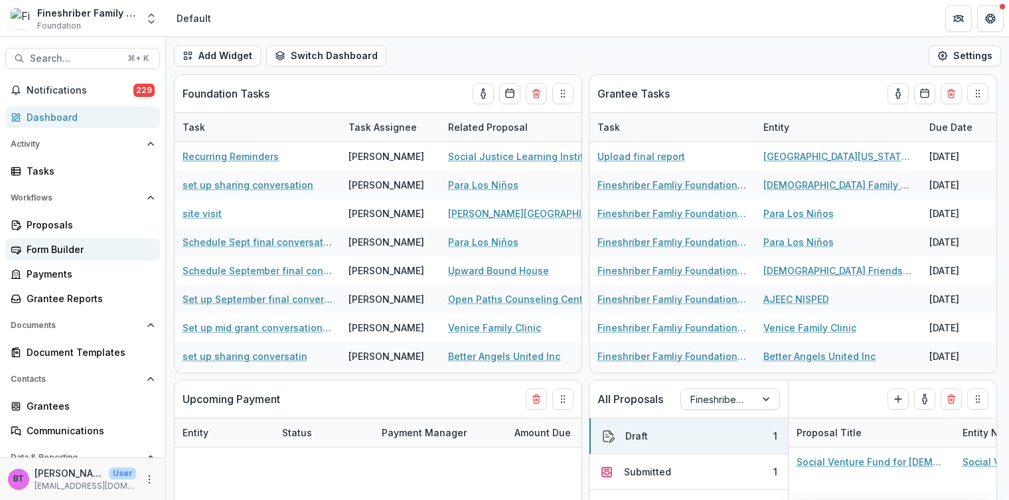
click at [43, 246] on div "Form Builder" at bounding box center [88, 249] width 123 height 14
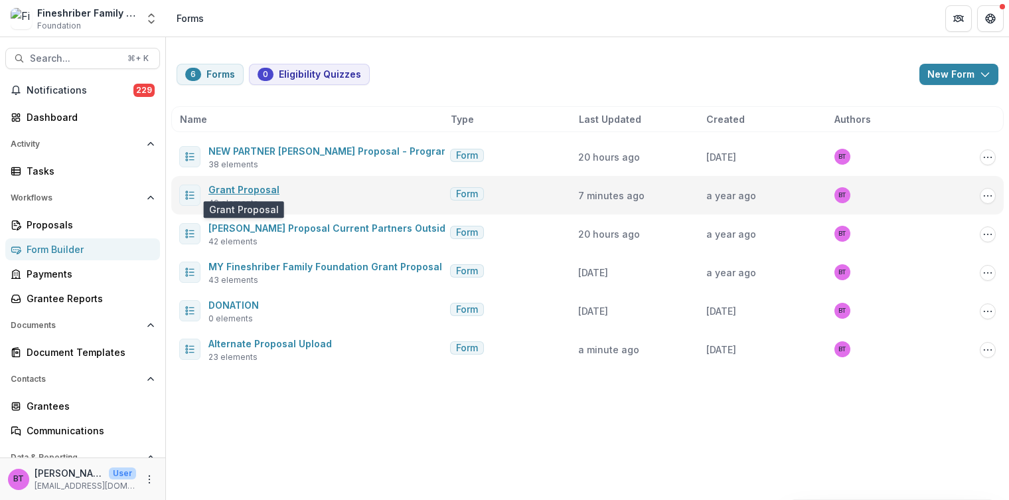
click at [254, 188] on link "Grant Proposal" at bounding box center [243, 189] width 71 height 11
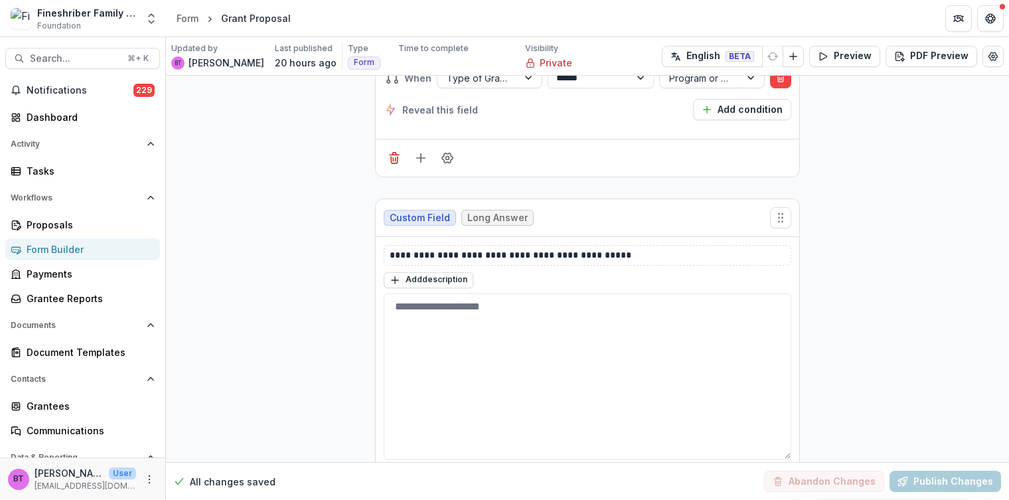
scroll to position [5457, 0]
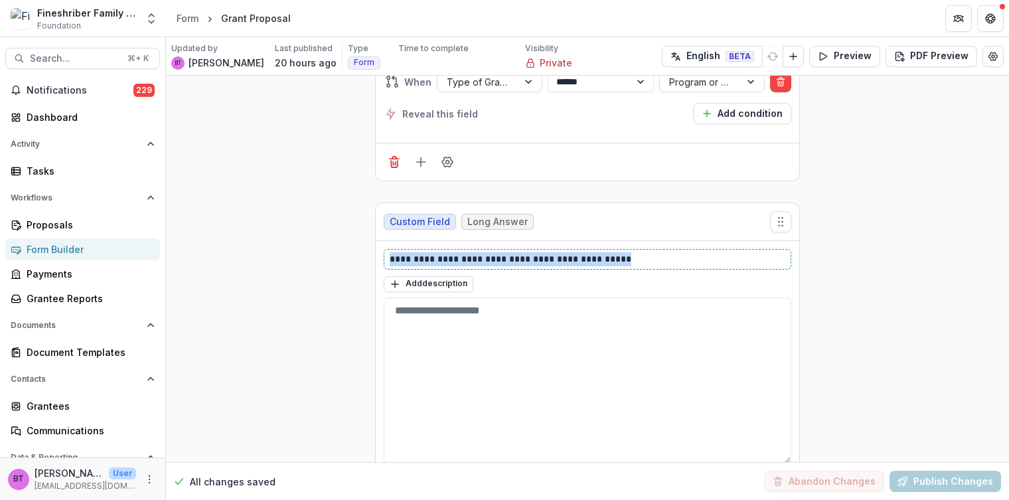
drag, startPoint x: 624, startPoint y: 183, endPoint x: 396, endPoint y: 175, distance: 228.5
click at [396, 241] on div "**********" at bounding box center [588, 398] width 424 height 315
copy p "**********"
